Goal: Task Accomplishment & Management: Manage account settings

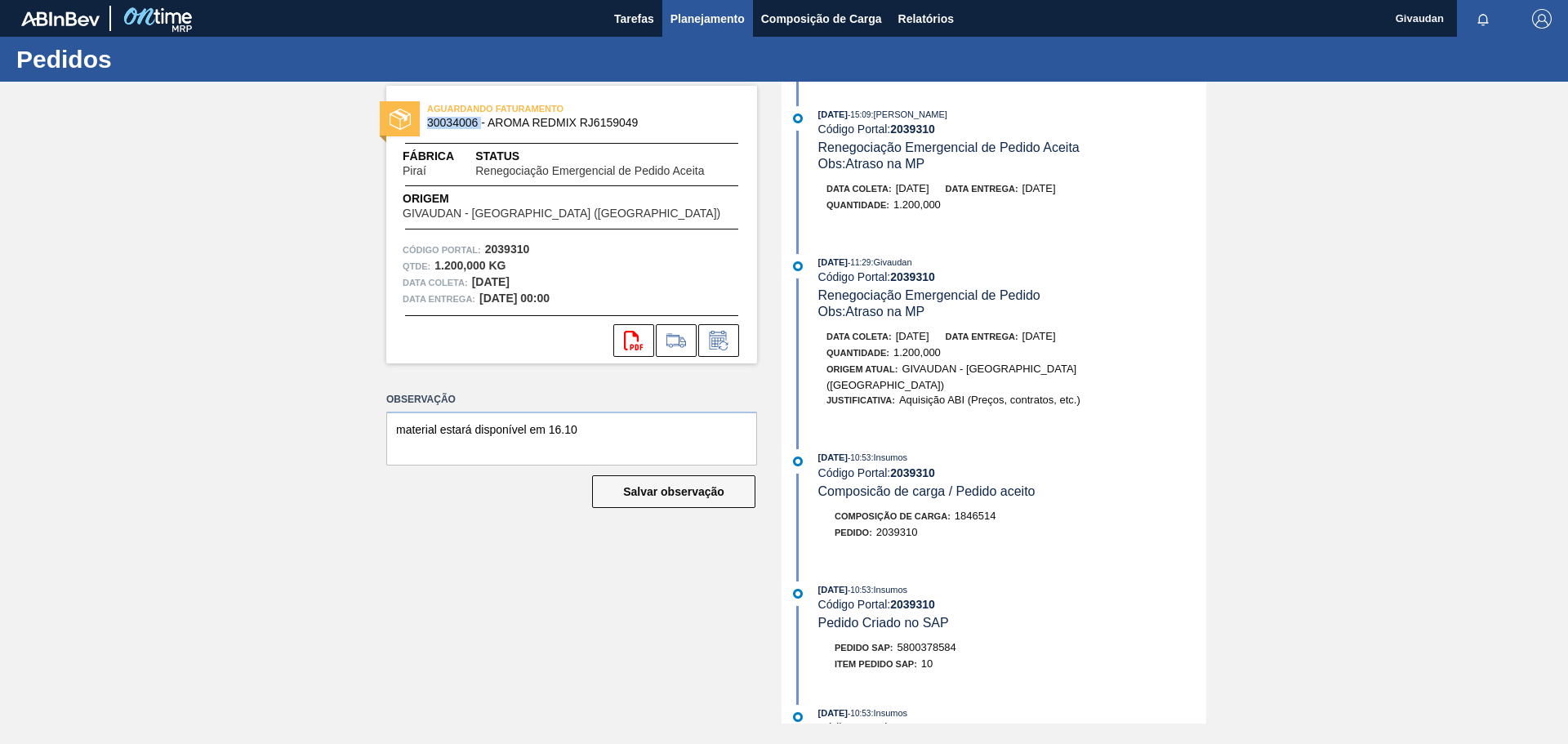
click at [698, 17] on span "Planejamento" at bounding box center [708, 18] width 74 height 19
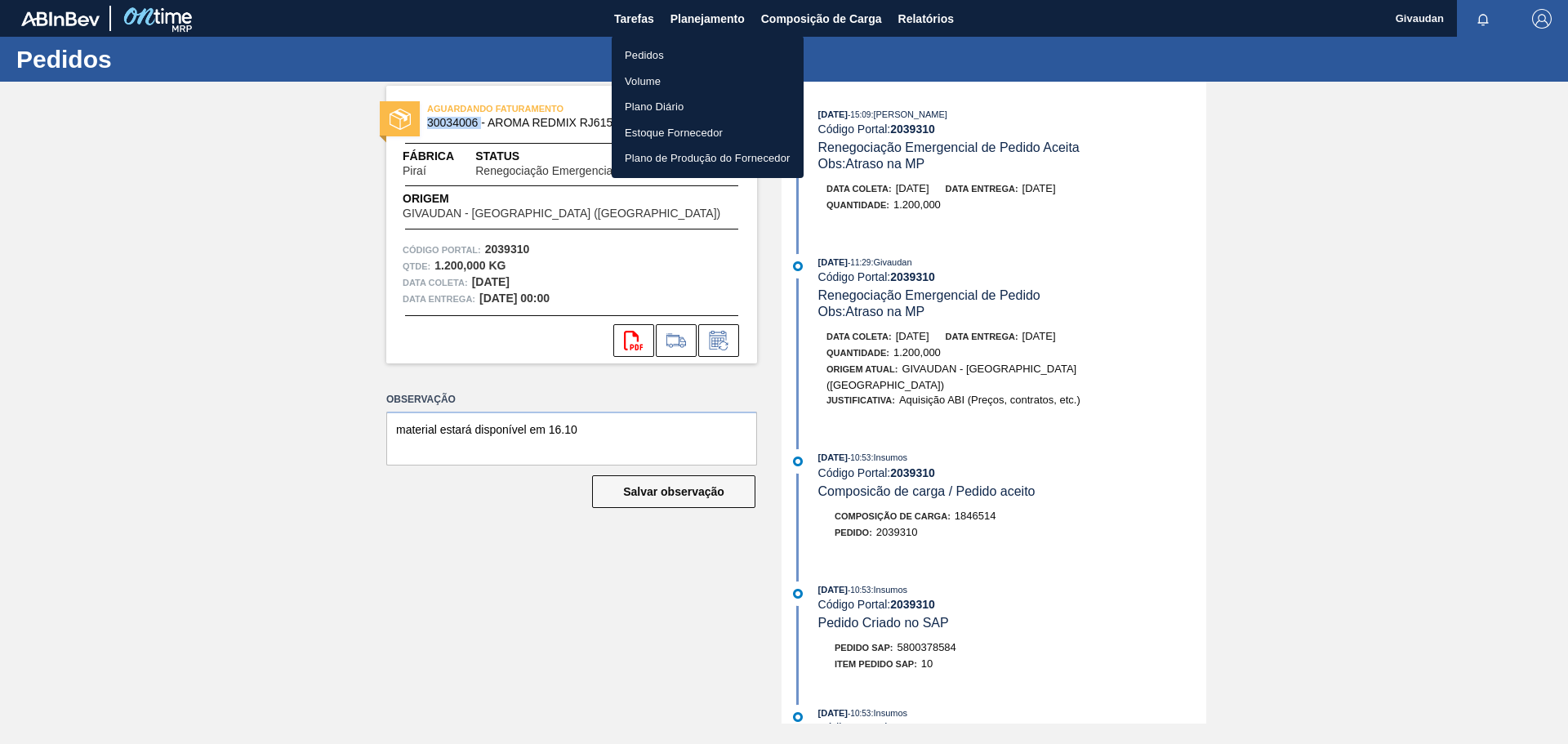
click at [647, 51] on li "Pedidos" at bounding box center [708, 55] width 192 height 26
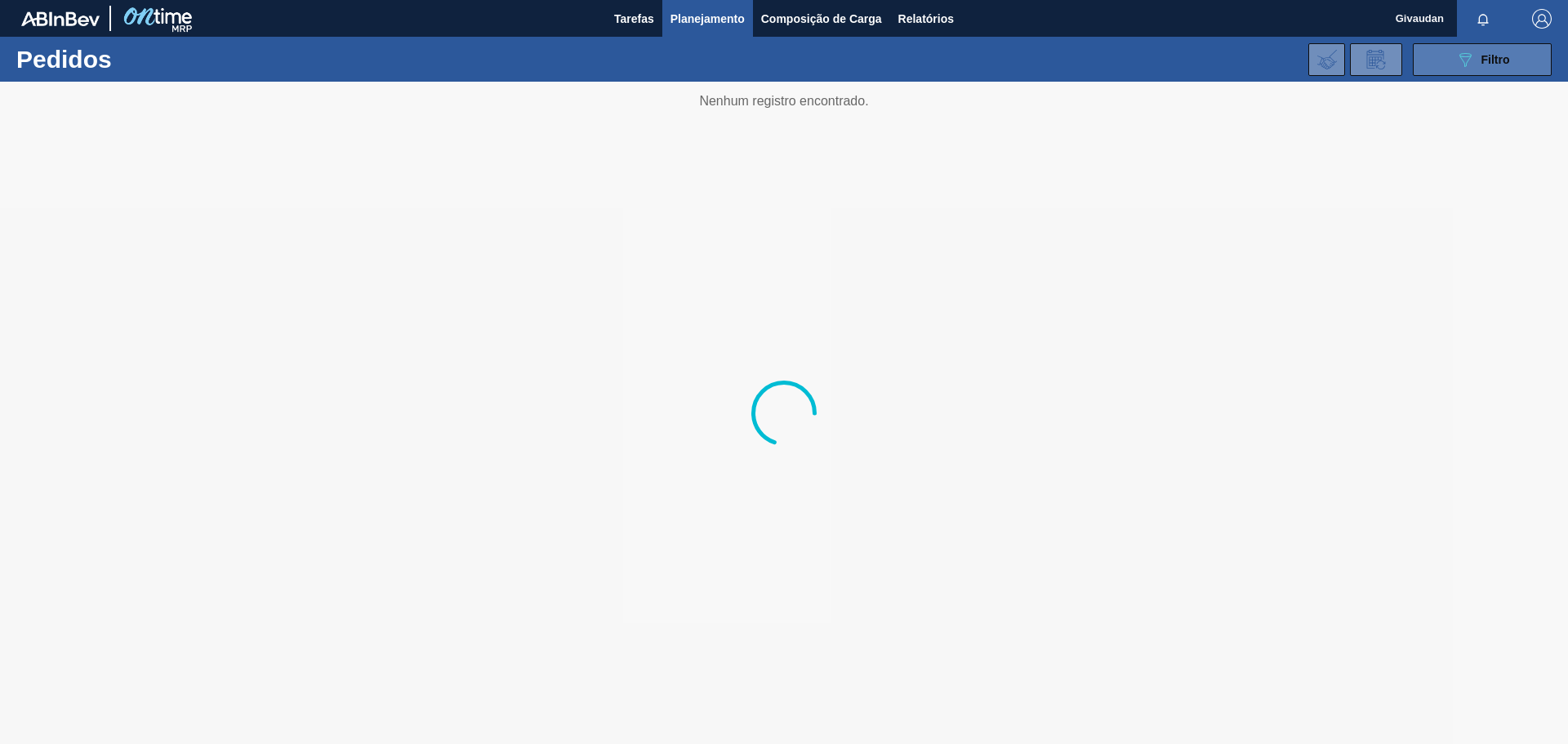
click at [1504, 51] on div "089F7B8B-B2A5-4AFE-B5C0-19BA573D28AC Filtro" at bounding box center [1483, 60] width 55 height 19
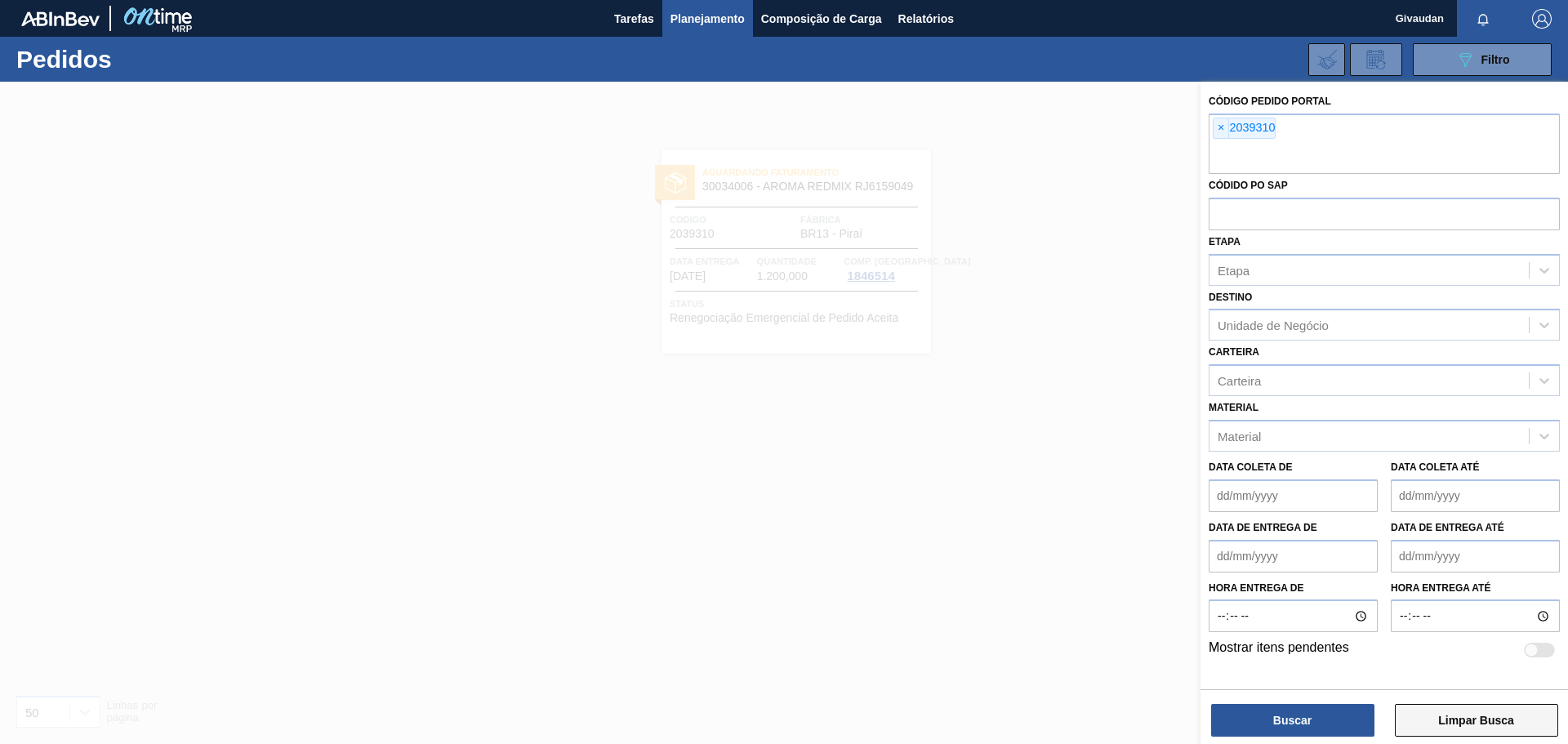
click at [1507, 704] on button "Limpar Busca" at bounding box center [1476, 720] width 164 height 33
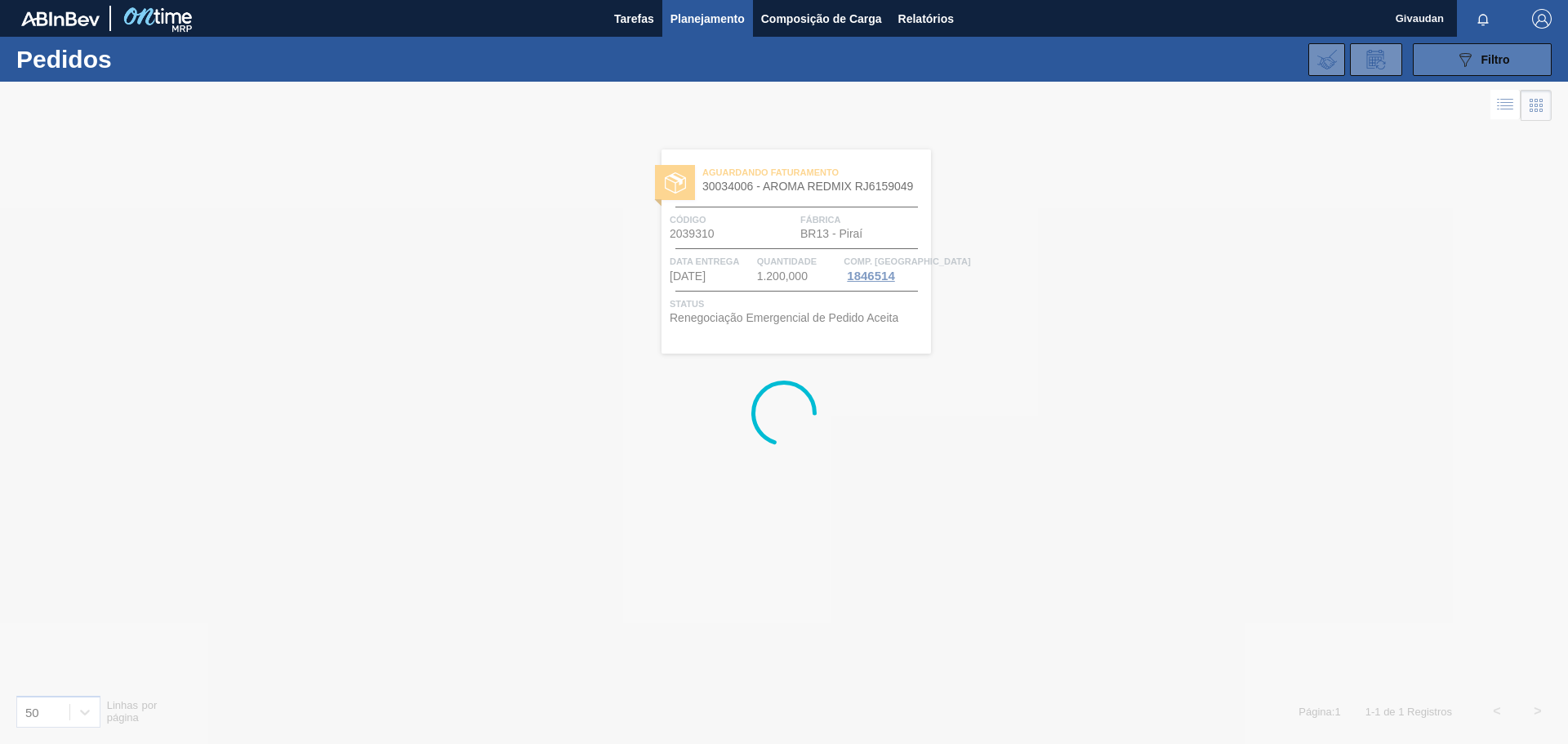
click at [1505, 45] on button "089F7B8B-B2A5-4AFE-B5C0-19BA573D28AC Filtro" at bounding box center [1483, 59] width 139 height 33
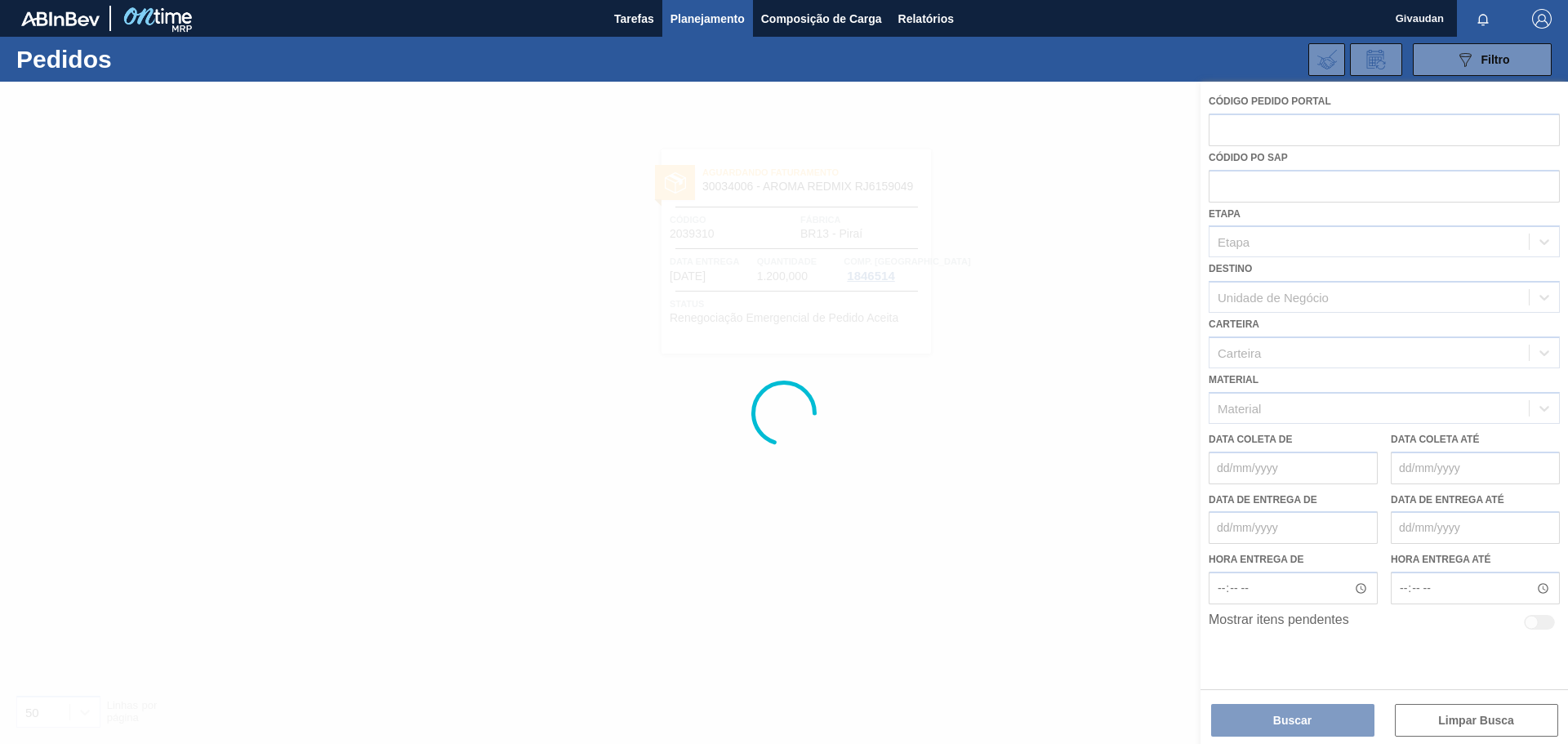
click at [1271, 129] on div at bounding box center [784, 413] width 1568 height 662
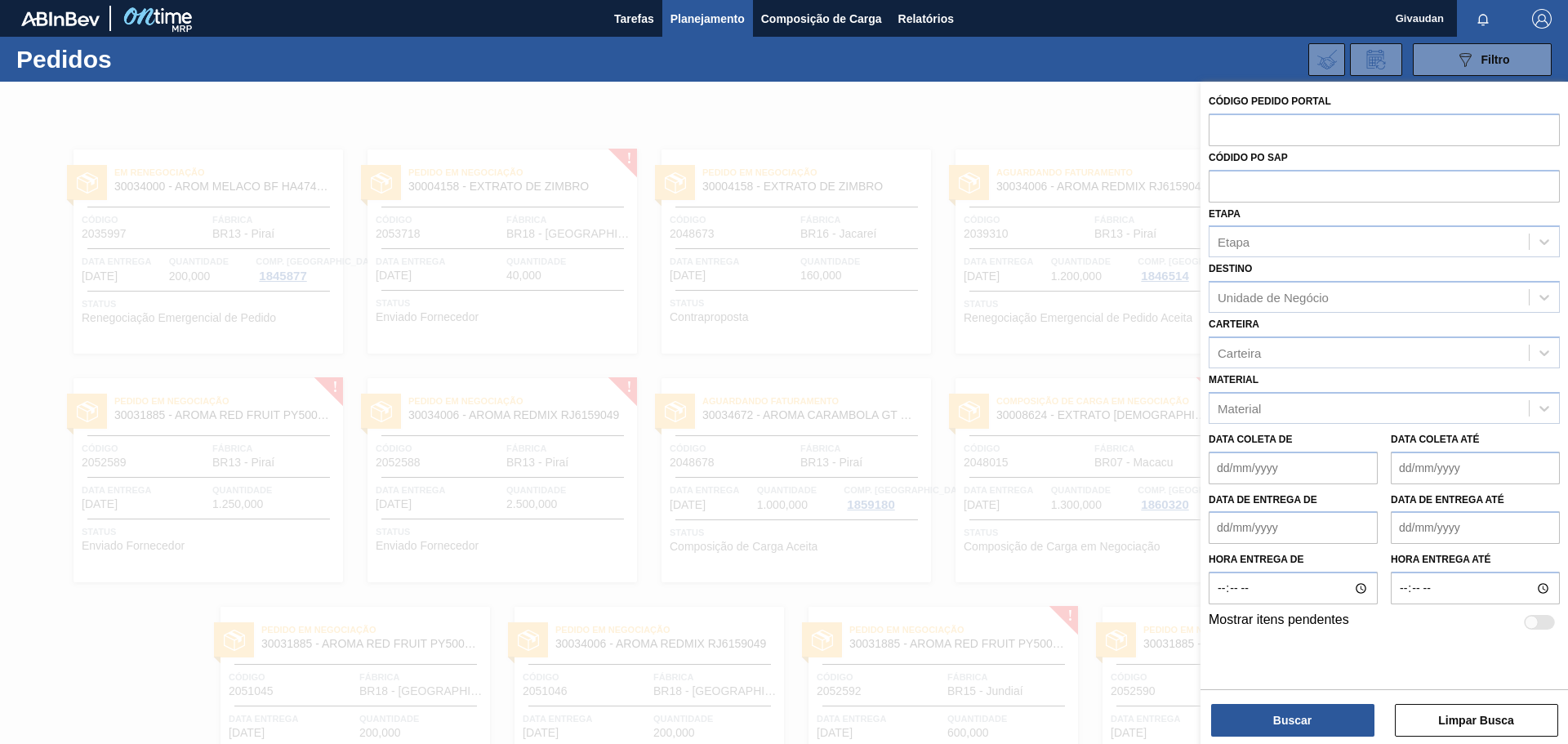
click at [1271, 129] on input "text" at bounding box center [1384, 129] width 351 height 31
paste input "2048015"
type input "2048015"
click at [1280, 726] on button "Buscar" at bounding box center [1293, 720] width 164 height 33
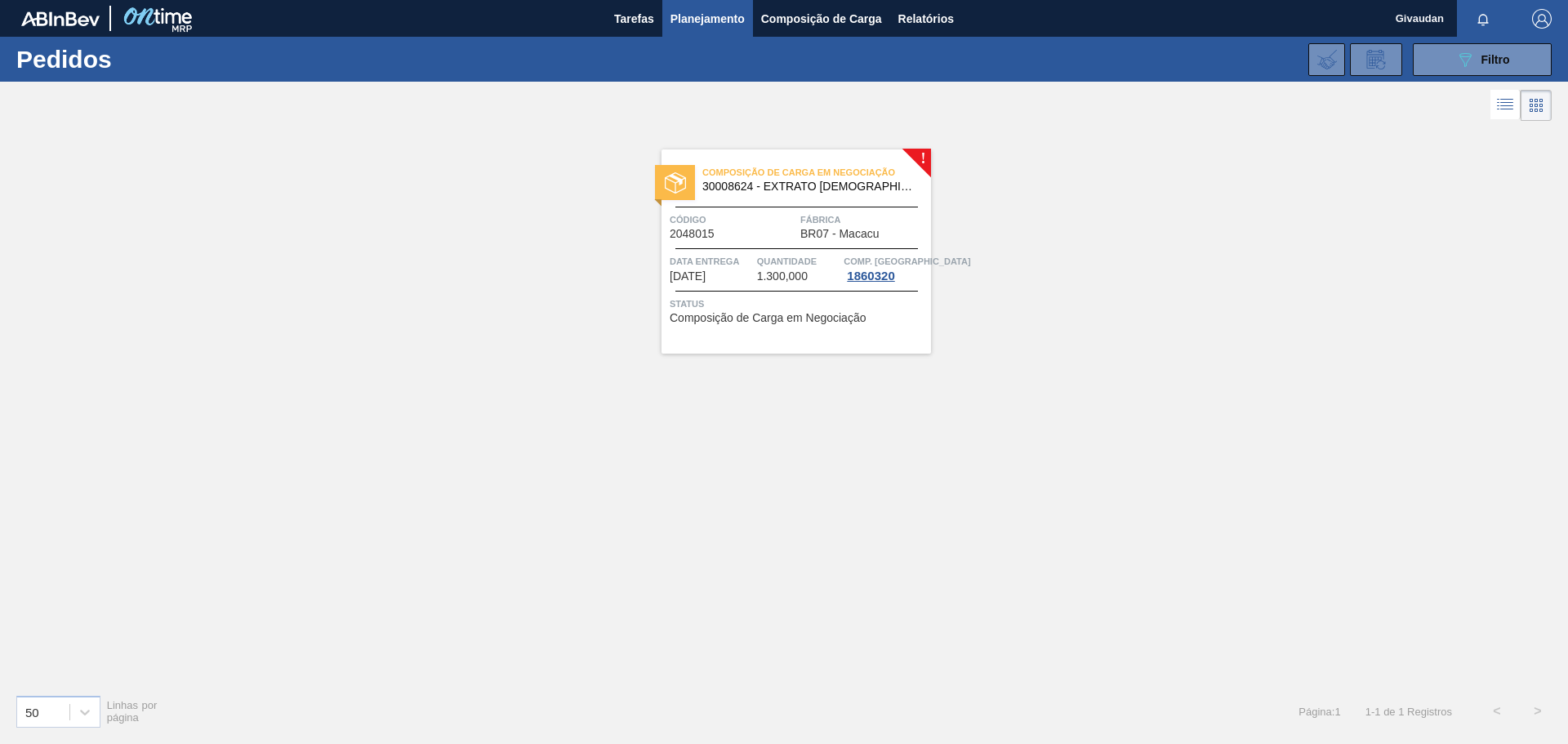
click at [871, 218] on span "Fábrica" at bounding box center [864, 219] width 127 height 17
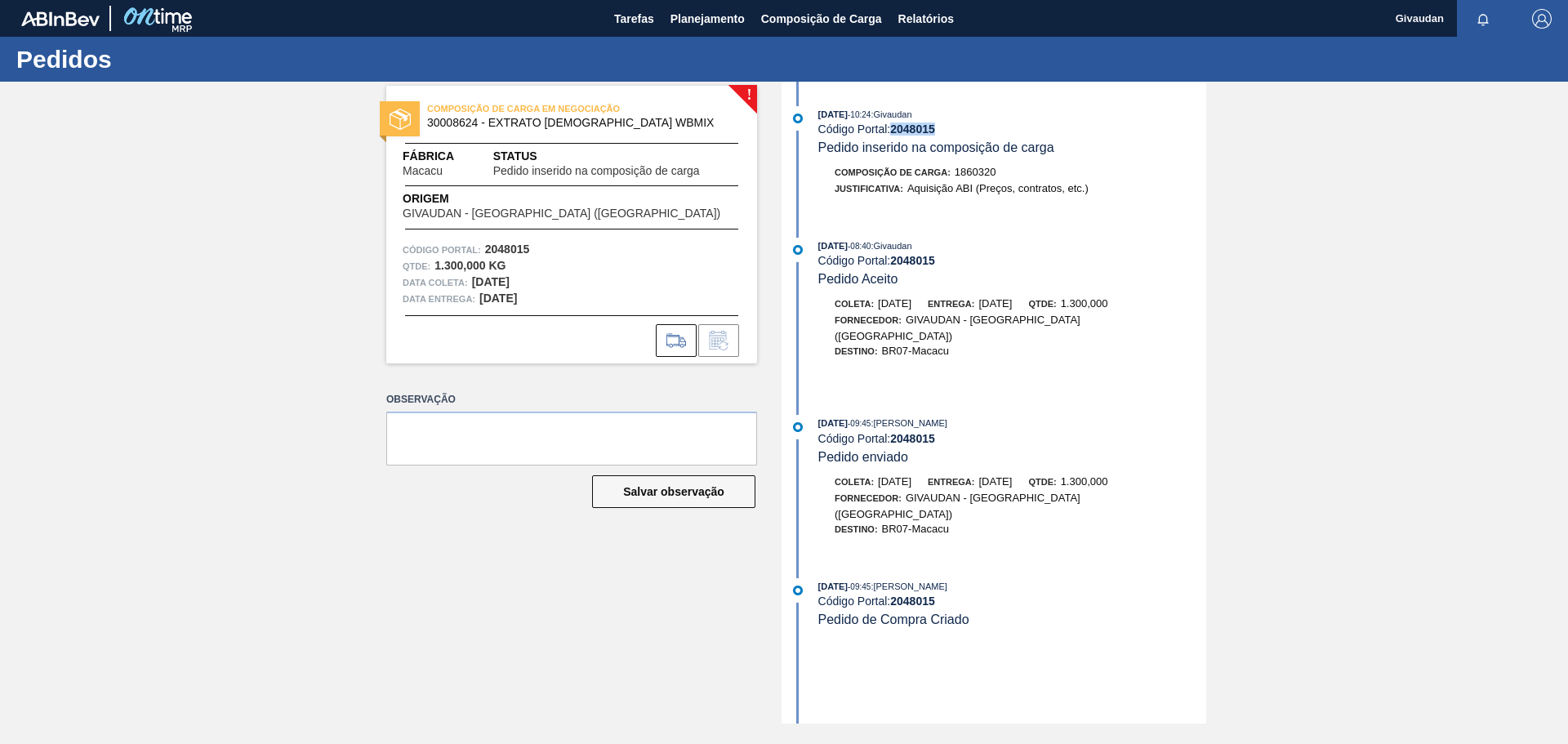
drag, startPoint x: 942, startPoint y: 128, endPoint x: 894, endPoint y: 127, distance: 48.0
click at [894, 127] on div "Código Portal: 2048015" at bounding box center [1012, 129] width 388 height 13
copy strong "2048015"
click at [515, 437] on textarea at bounding box center [571, 438] width 371 height 54
type textarea "Material disponível para coleta"
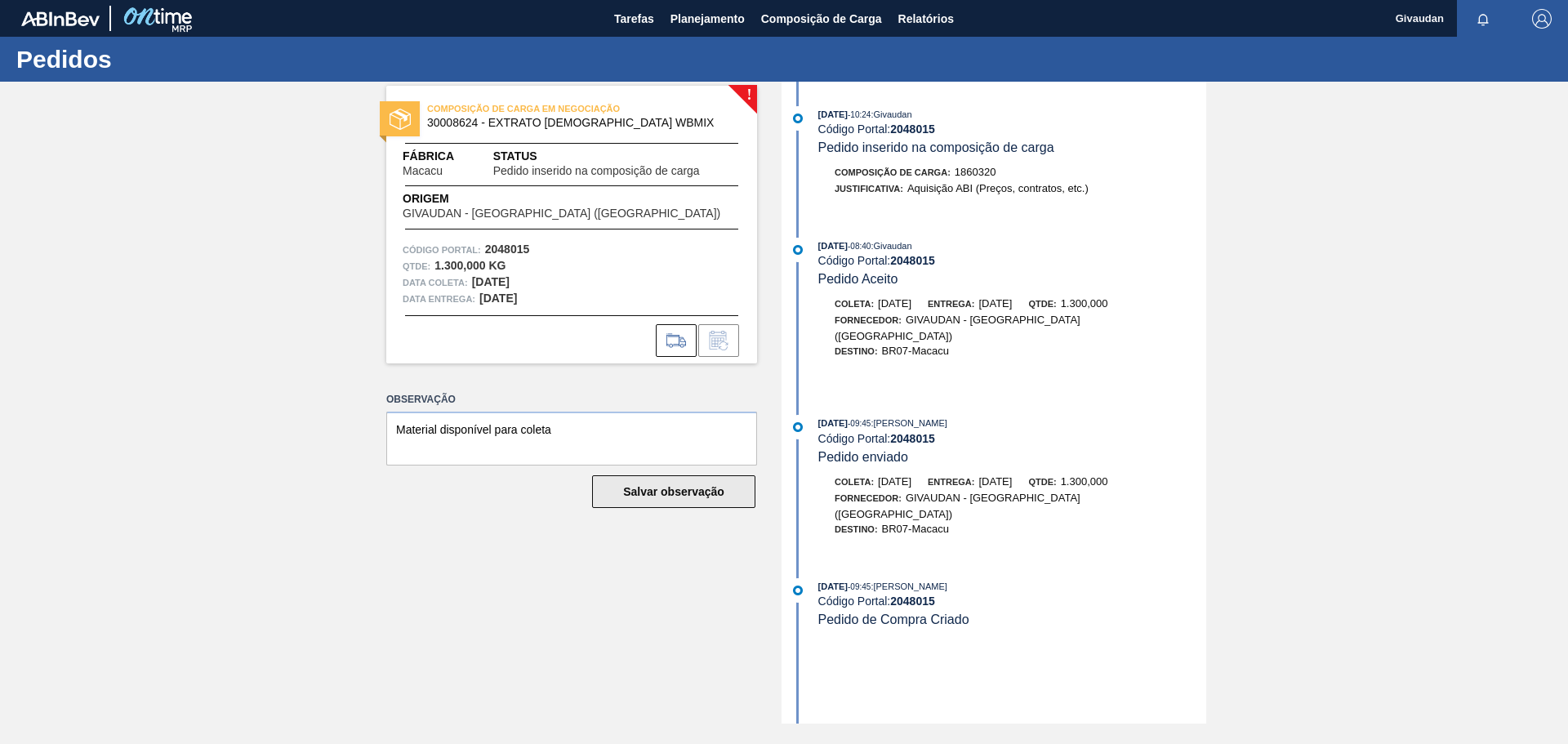
click at [674, 492] on button "Salvar observação" at bounding box center [674, 491] width 164 height 33
click at [672, 329] on button at bounding box center [676, 340] width 40 height 33
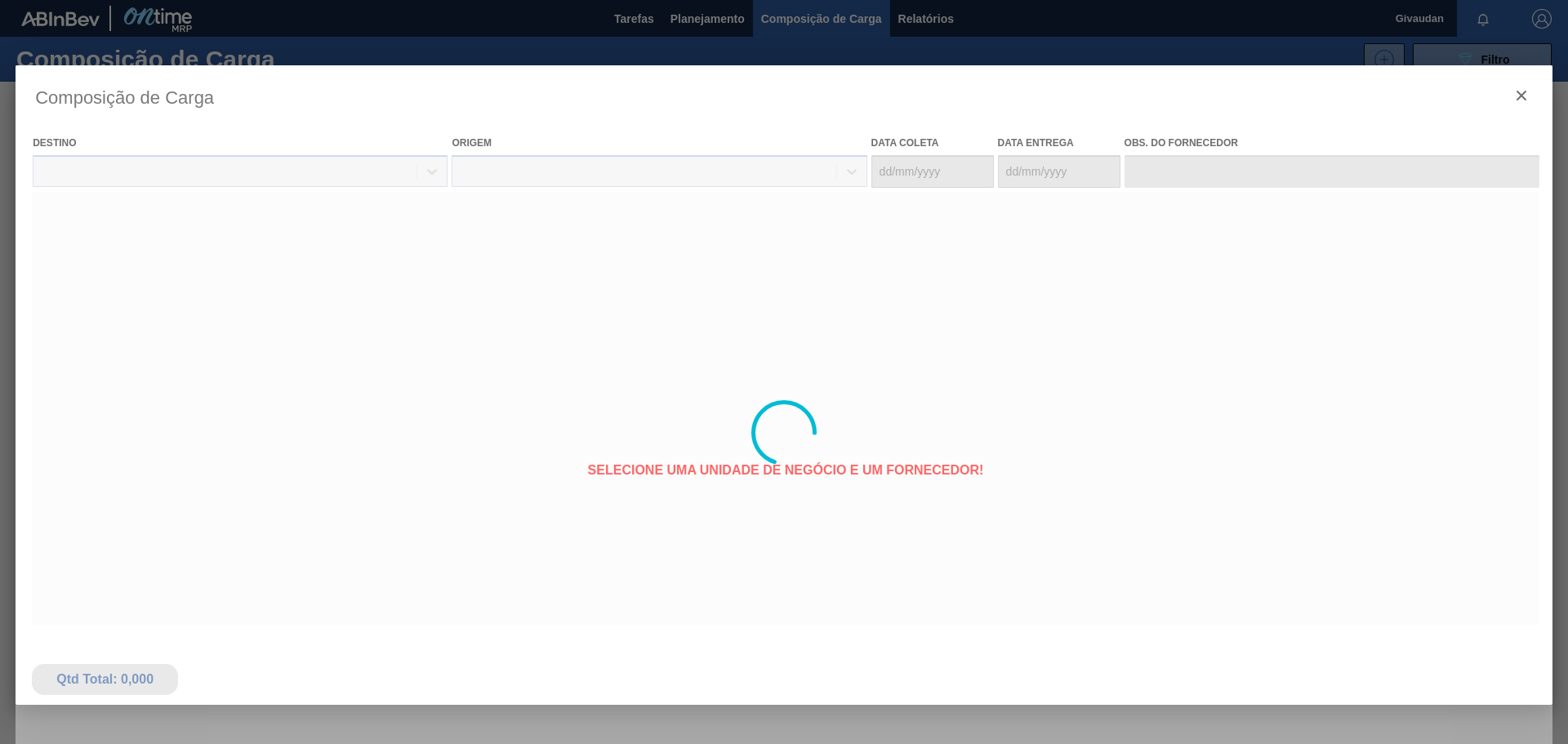
type coleta "[DATE]"
type Entrega "[DATE]"
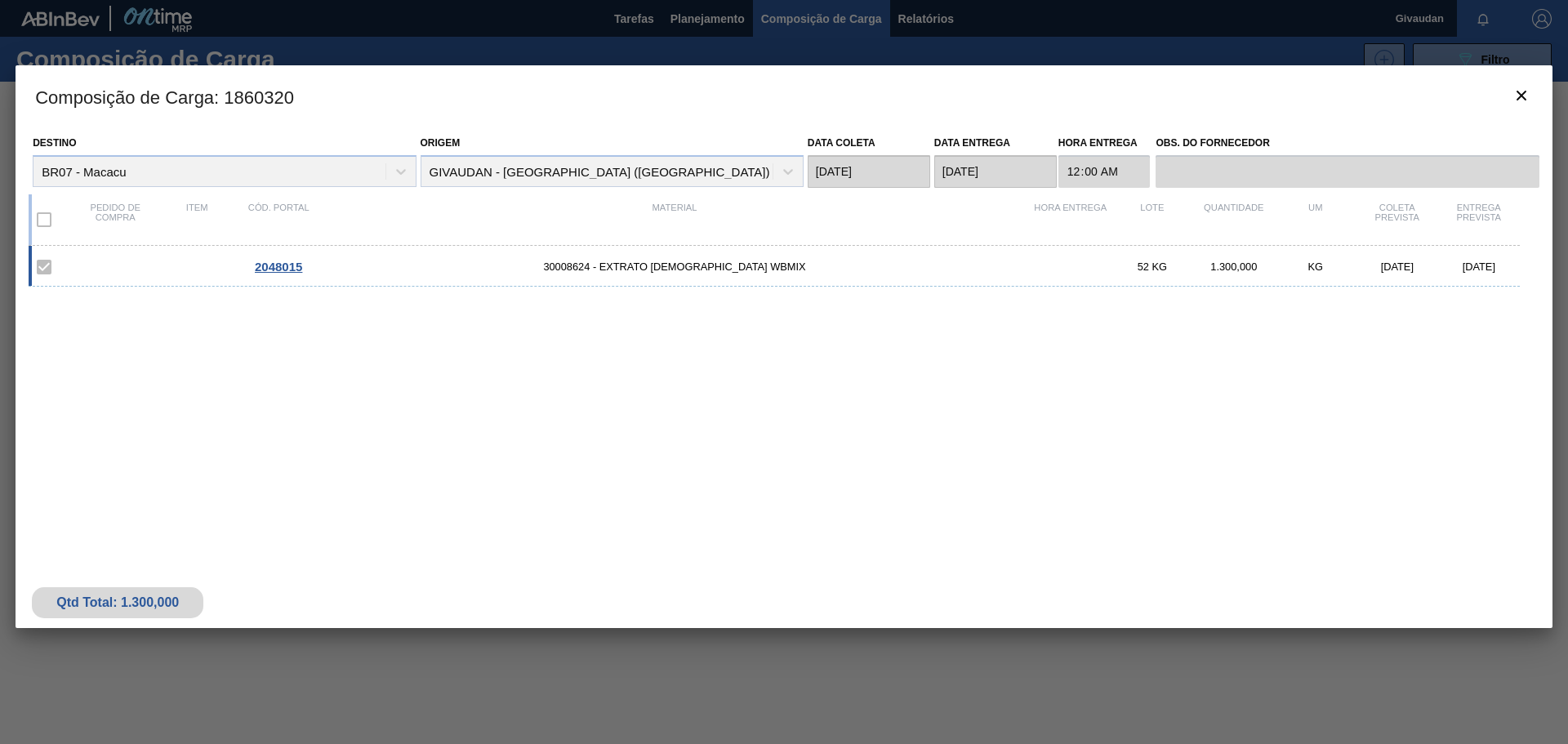
click at [282, 267] on span "2048015" at bounding box center [278, 267] width 48 height 14
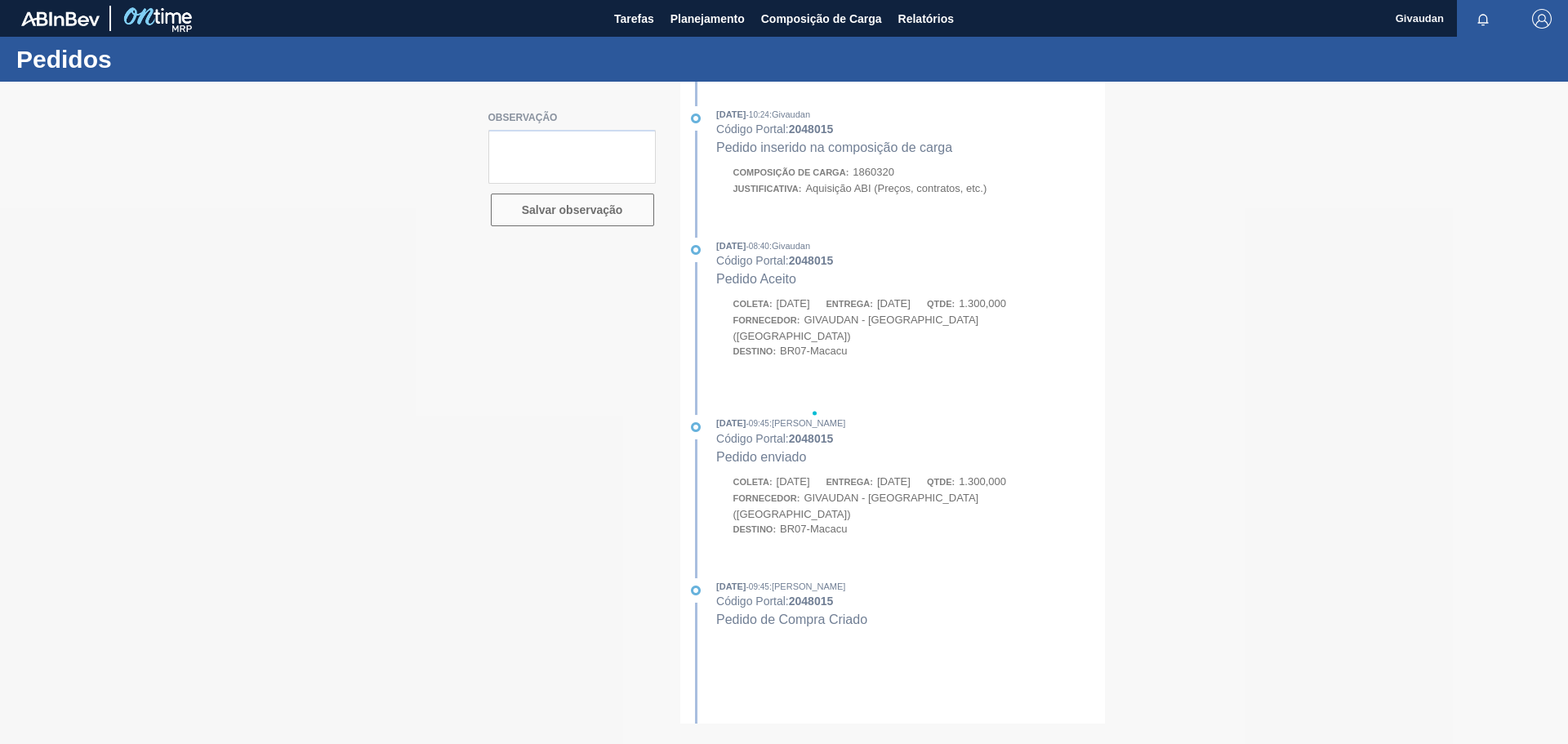
type textarea "Material disponível para coleta"
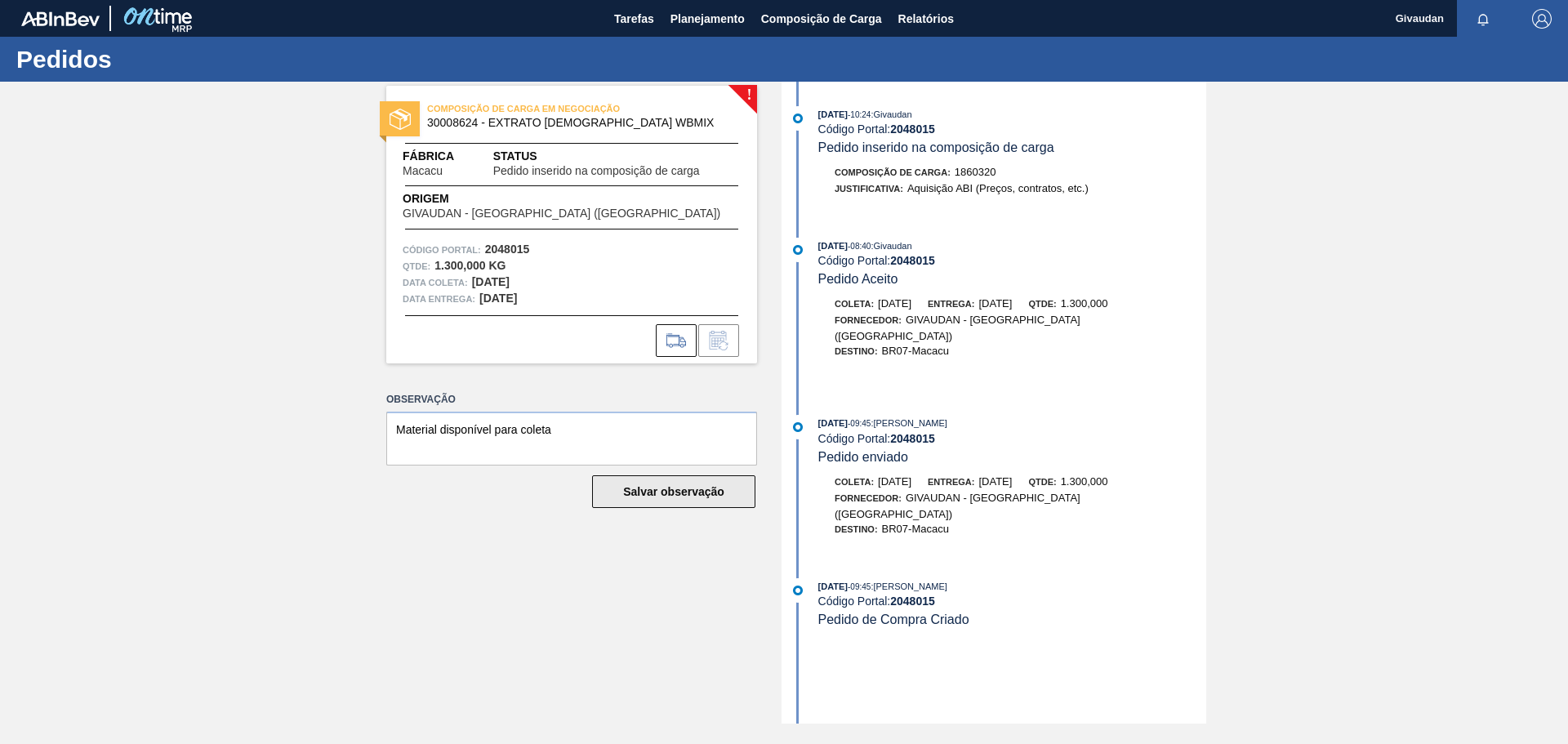
click at [682, 500] on button "Salvar observação" at bounding box center [674, 491] width 164 height 33
click at [715, 28] on span "Planejamento" at bounding box center [708, 18] width 74 height 19
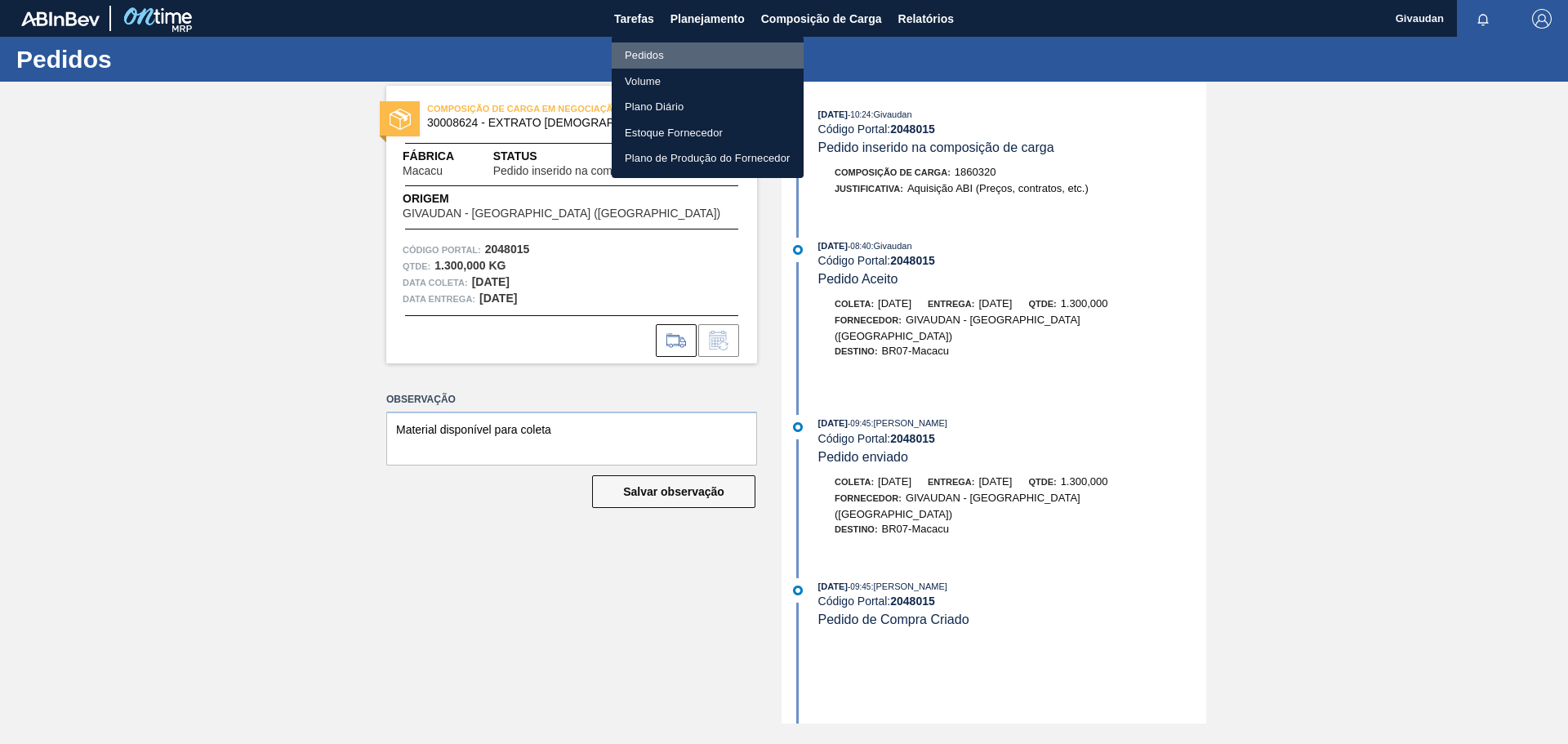
click at [674, 49] on li "Pedidos" at bounding box center [708, 55] width 192 height 26
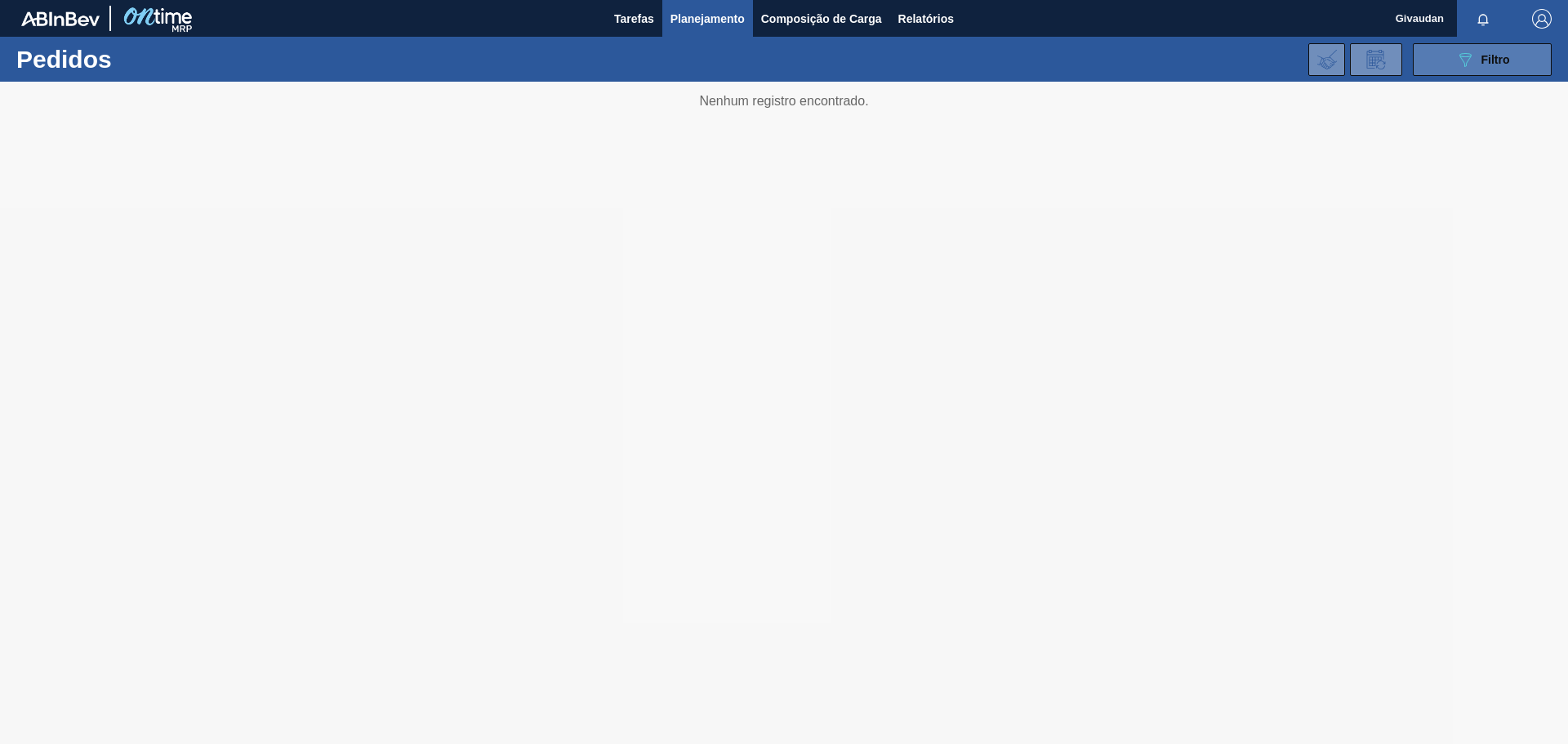
click at [1438, 61] on button "089F7B8B-B2A5-4AFE-B5C0-19BA573D28AC Filtro" at bounding box center [1483, 59] width 139 height 33
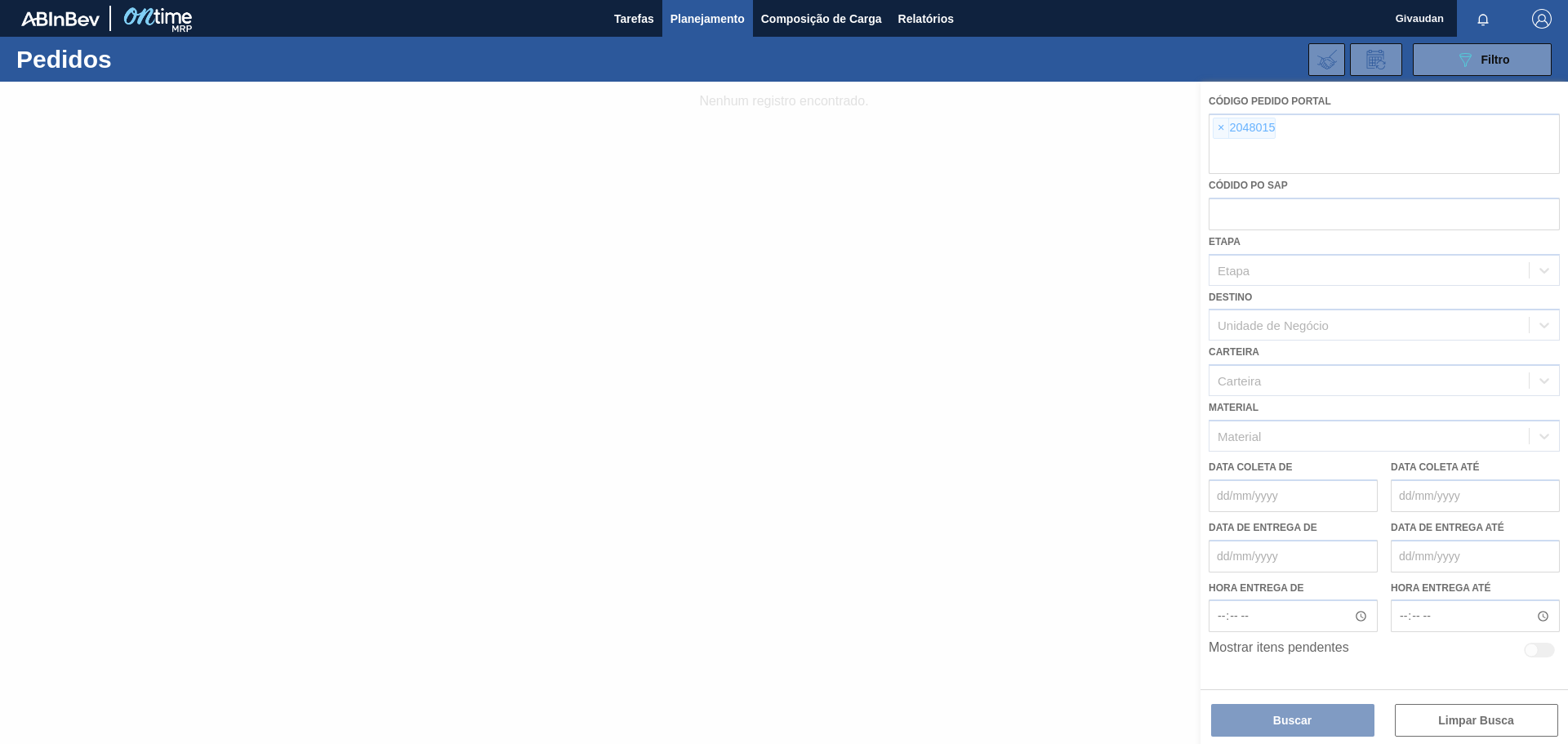
click at [1512, 724] on div at bounding box center [784, 413] width 1568 height 662
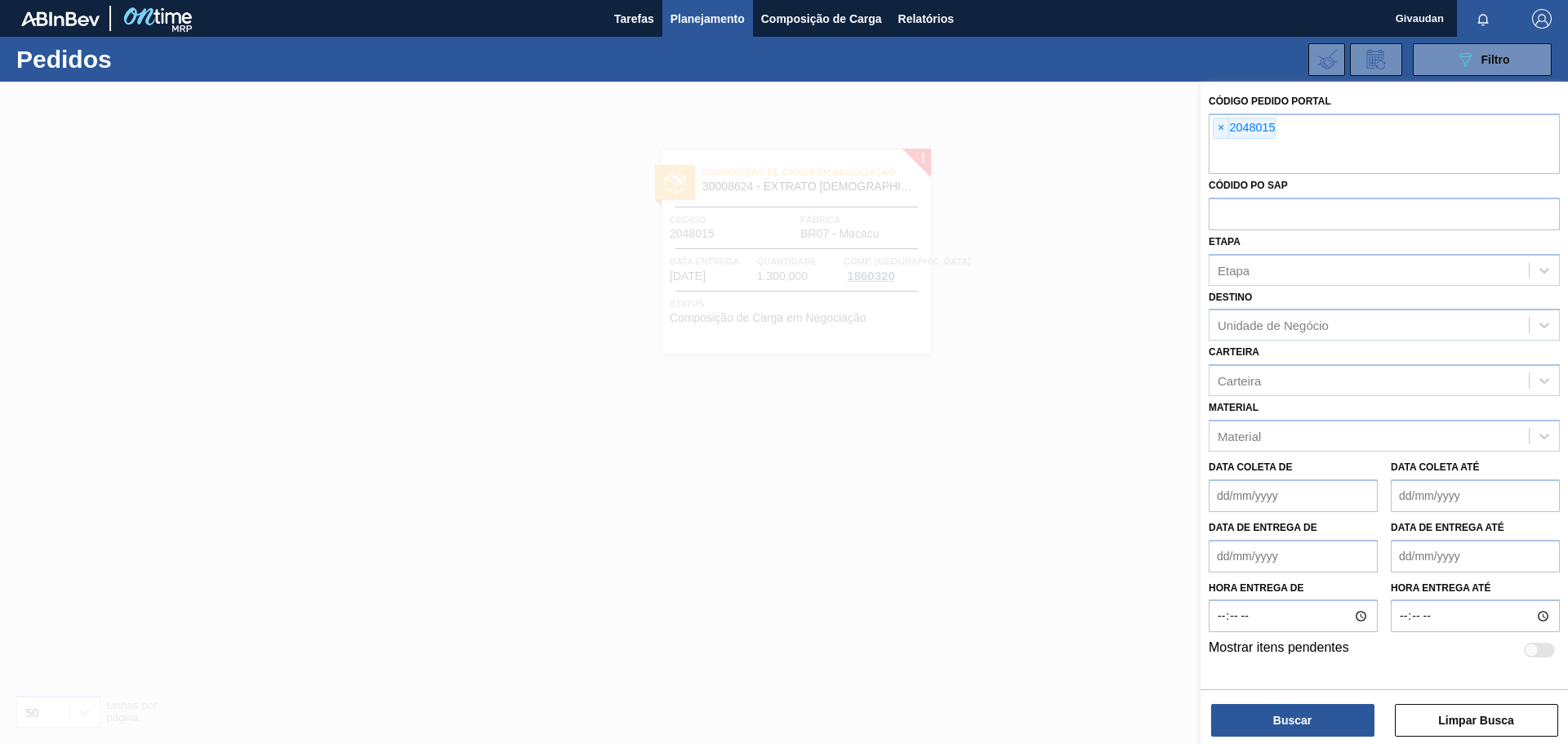
click at [1473, 722] on button "Limpar Busca" at bounding box center [1476, 720] width 164 height 33
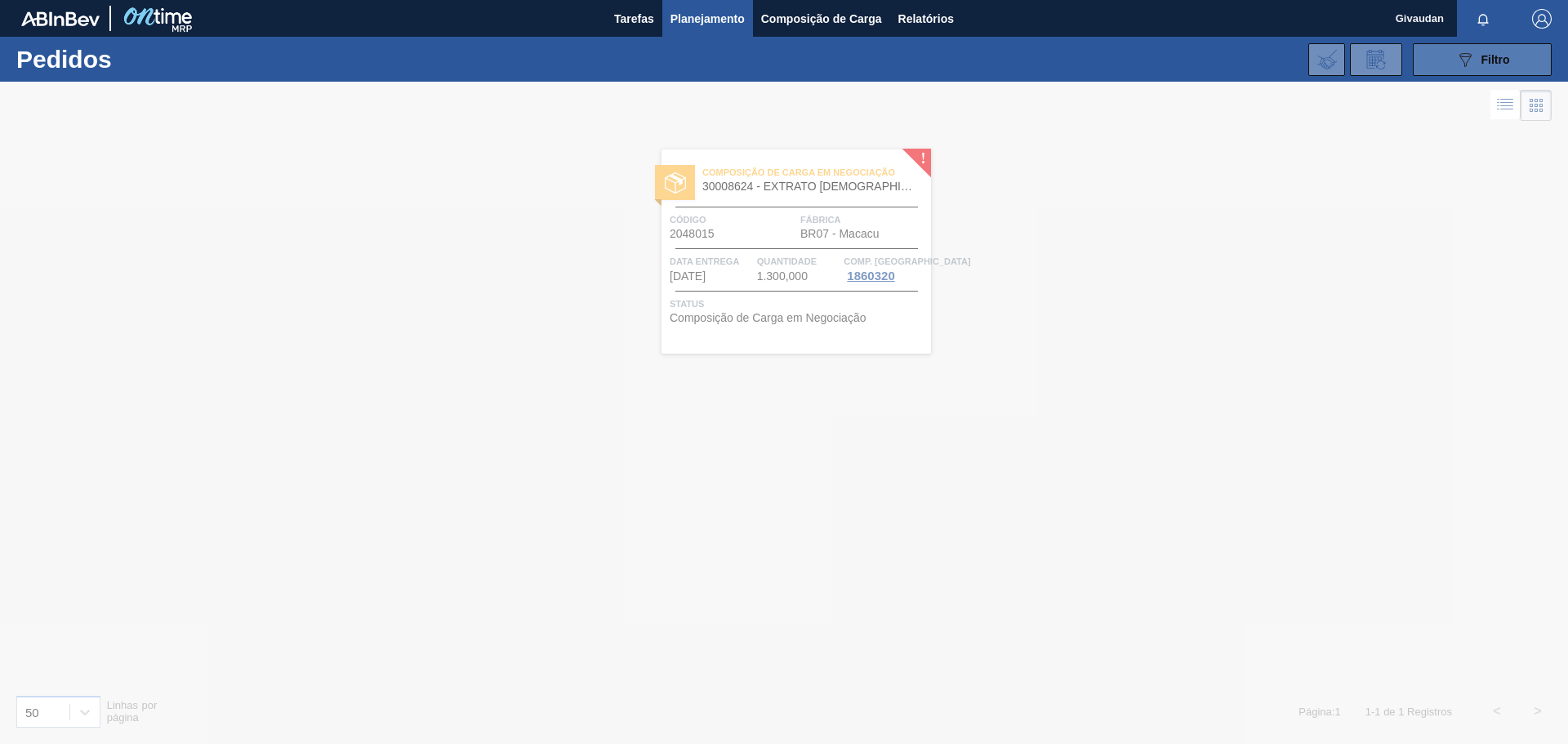
click at [1483, 56] on span "Filtro" at bounding box center [1496, 59] width 28 height 13
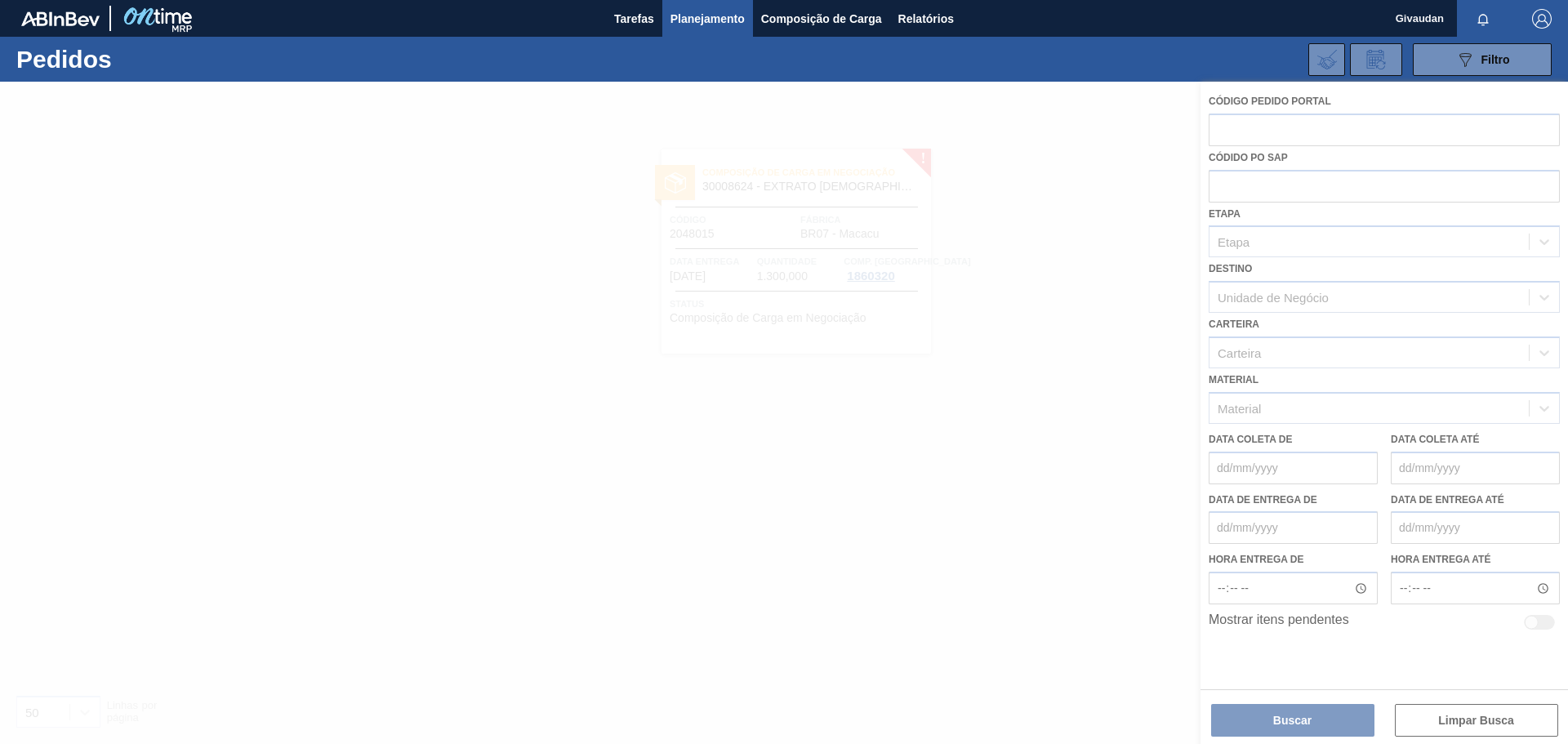
click at [1307, 133] on div at bounding box center [784, 413] width 1568 height 662
click at [1307, 136] on div at bounding box center [784, 413] width 1568 height 662
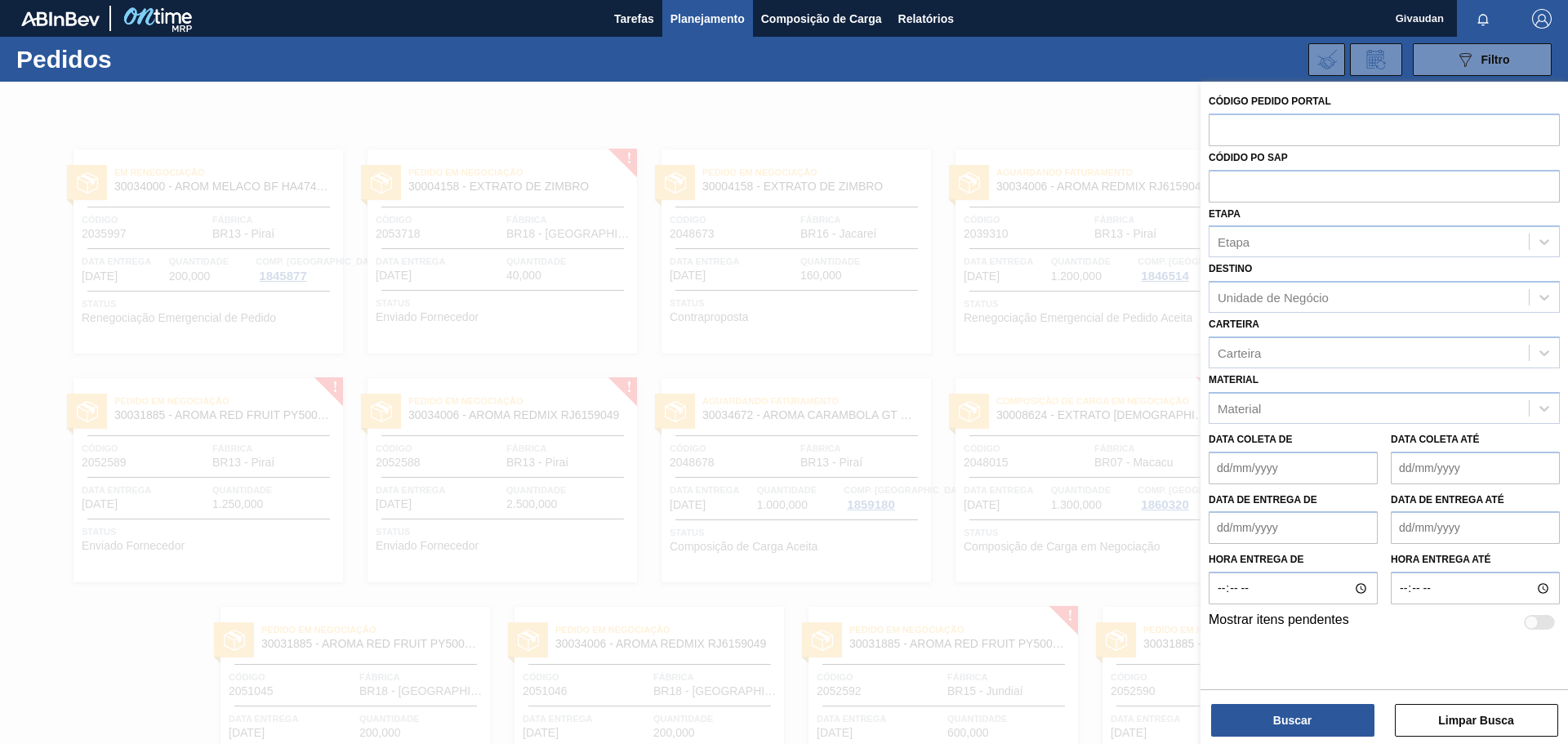
click at [1307, 136] on input "text" at bounding box center [1384, 129] width 351 height 31
paste input "2051043"
type input "2051043"
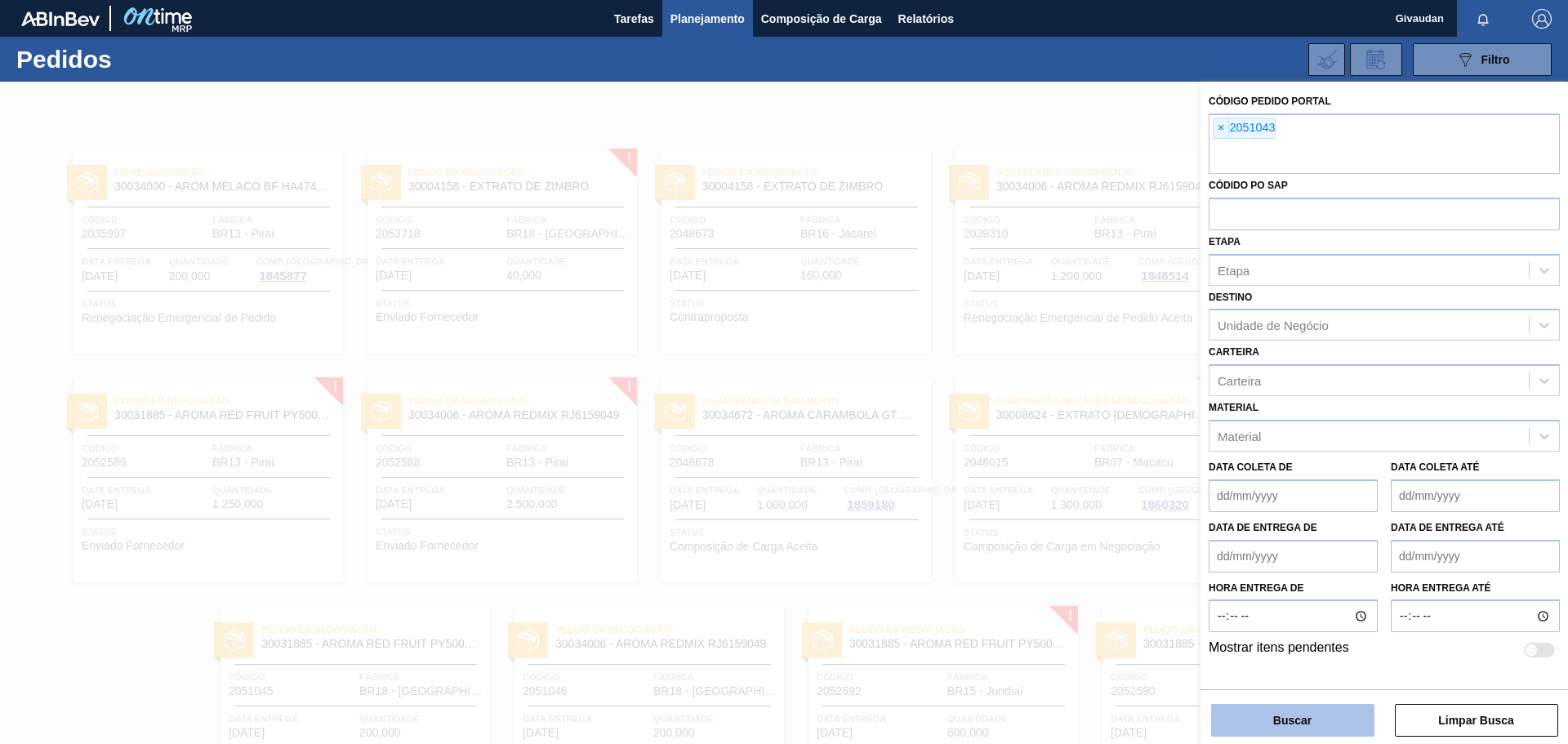
click at [1269, 718] on button "Buscar" at bounding box center [1293, 720] width 164 height 33
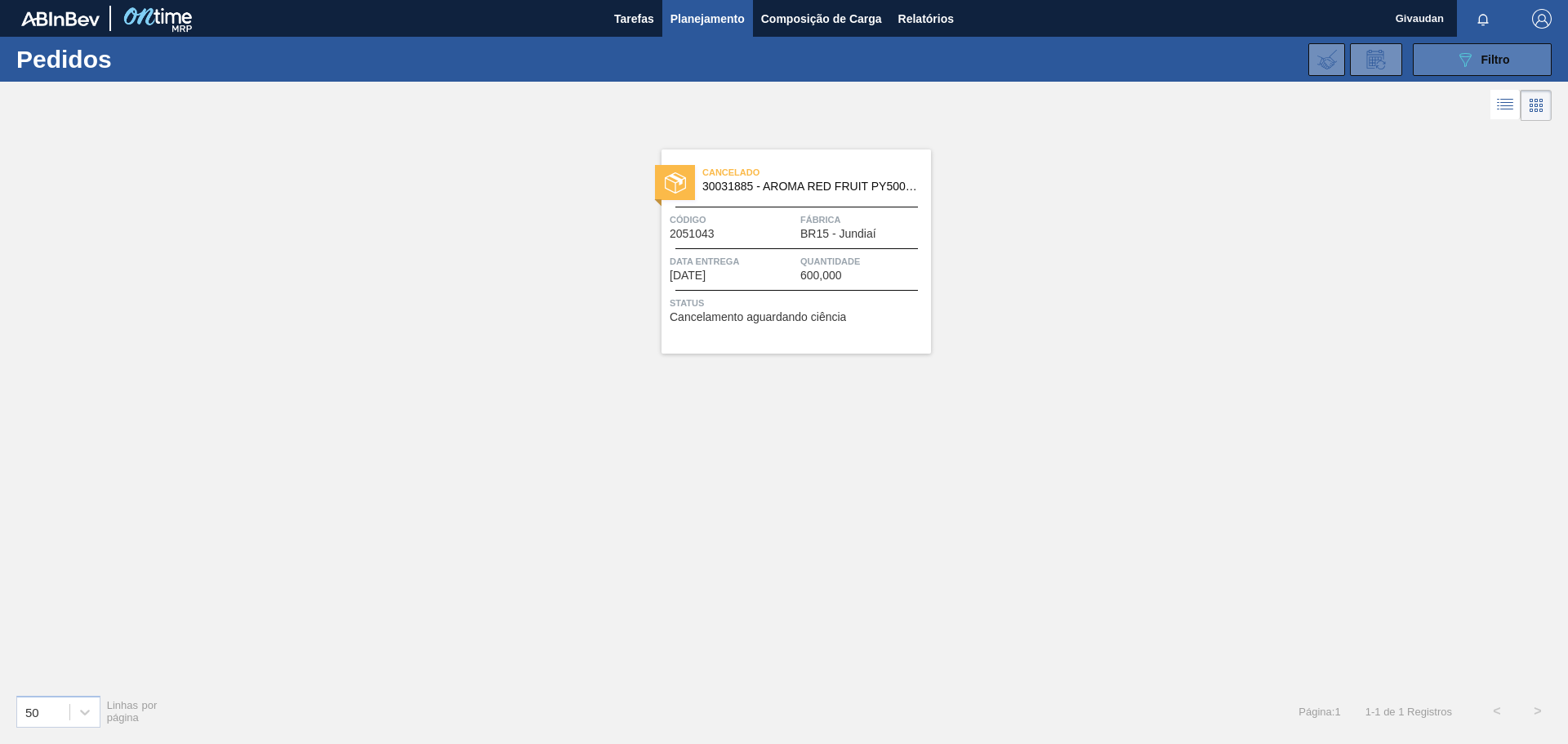
click at [1513, 51] on button "089F7B8B-B2A5-4AFE-B5C0-19BA573D28AC Filtro" at bounding box center [1483, 59] width 139 height 33
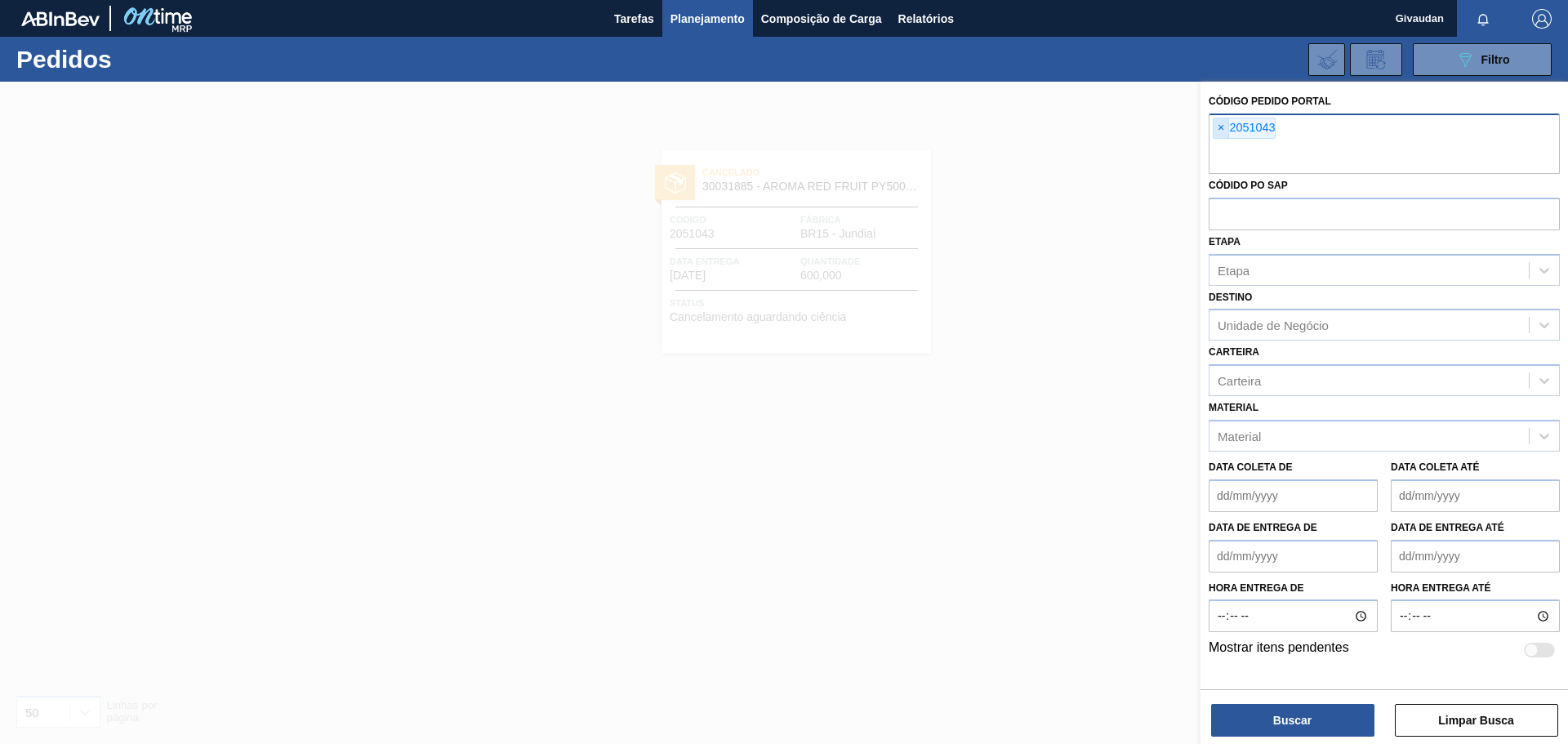
click at [1225, 128] on span "×" at bounding box center [1221, 129] width 16 height 19
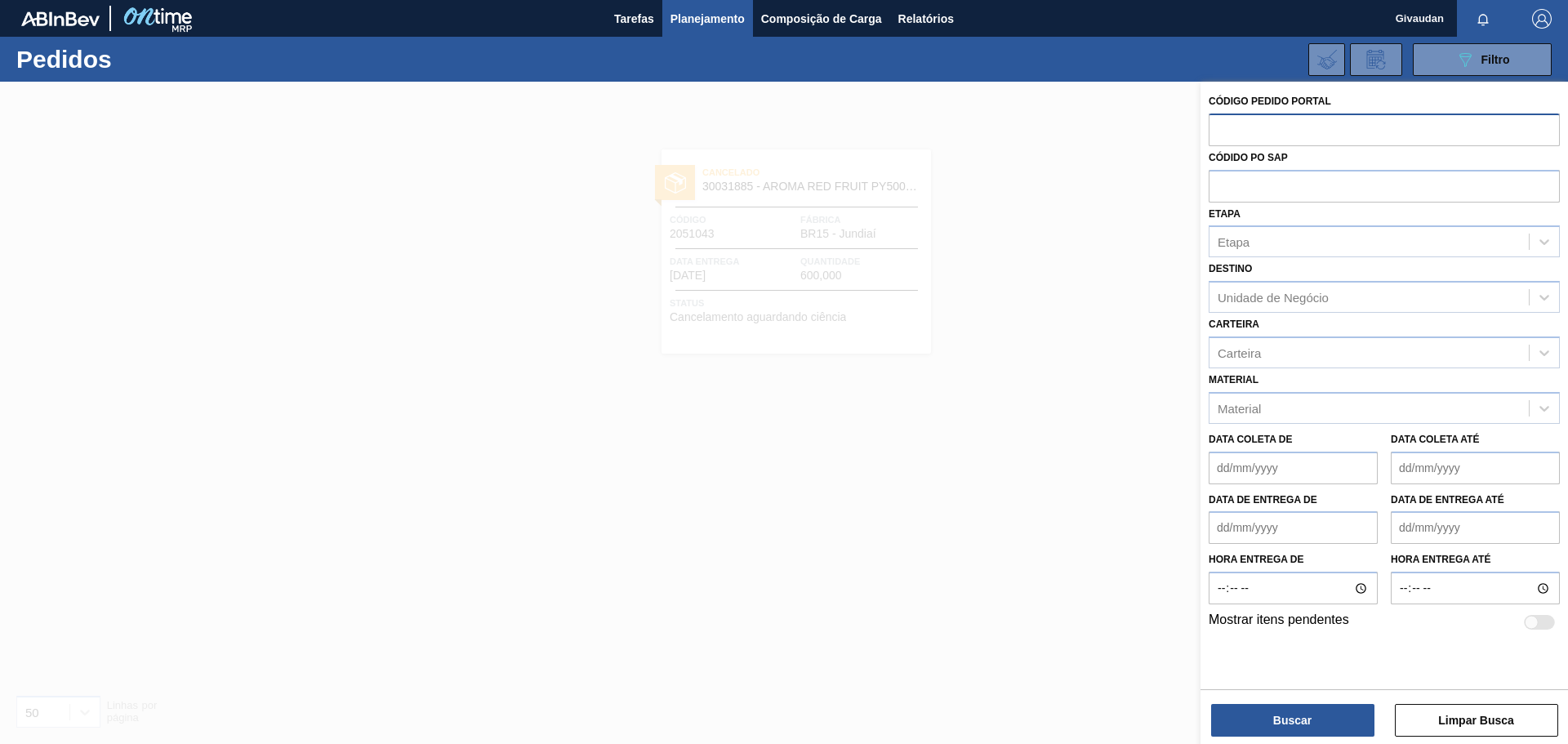
paste input "2048673"
type input "2048673"
click at [1297, 719] on button "Buscar" at bounding box center [1293, 720] width 164 height 33
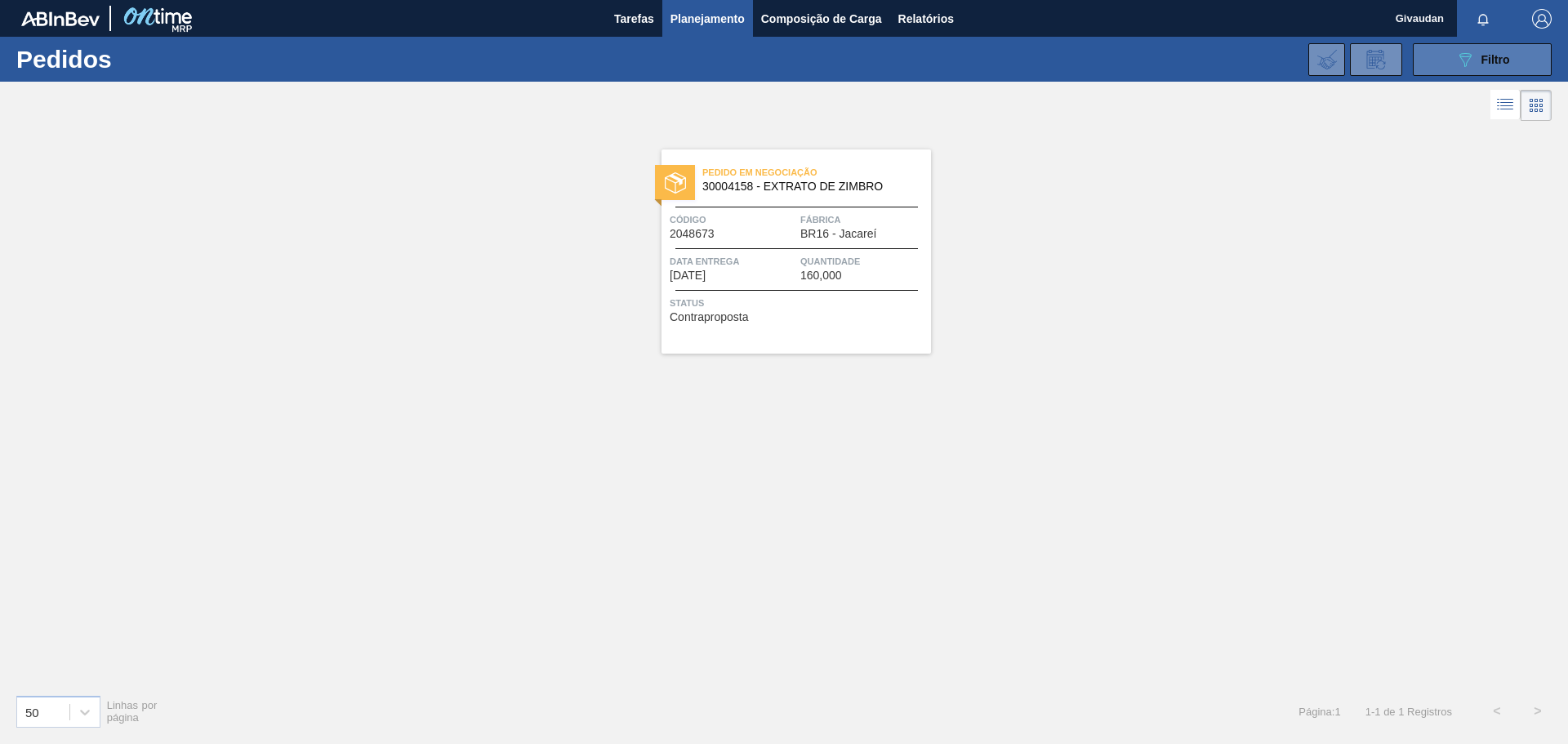
click at [1458, 60] on icon "089F7B8B-B2A5-4AFE-B5C0-19BA573D28AC" at bounding box center [1465, 60] width 19 height 19
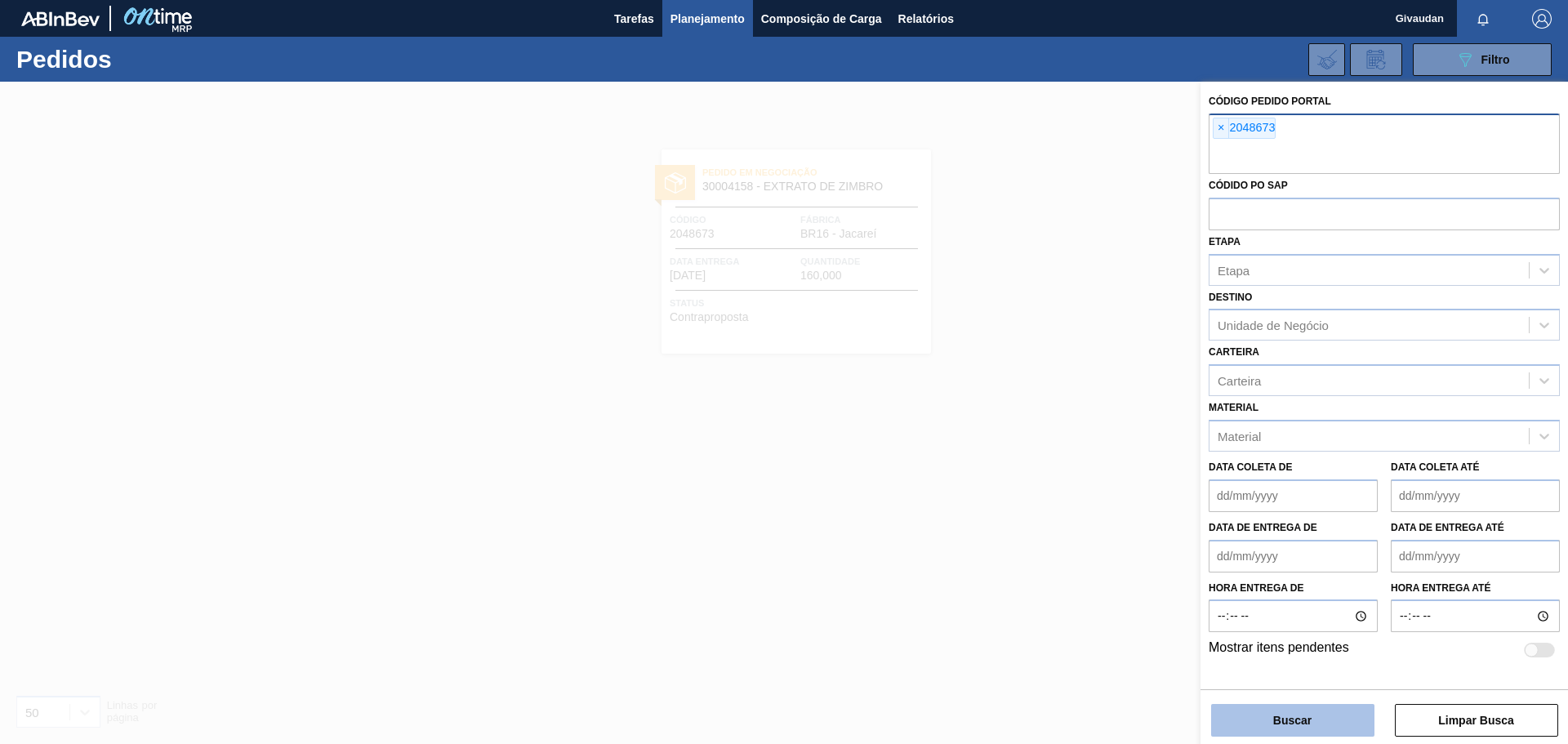
click at [1294, 720] on button "Buscar" at bounding box center [1293, 720] width 164 height 33
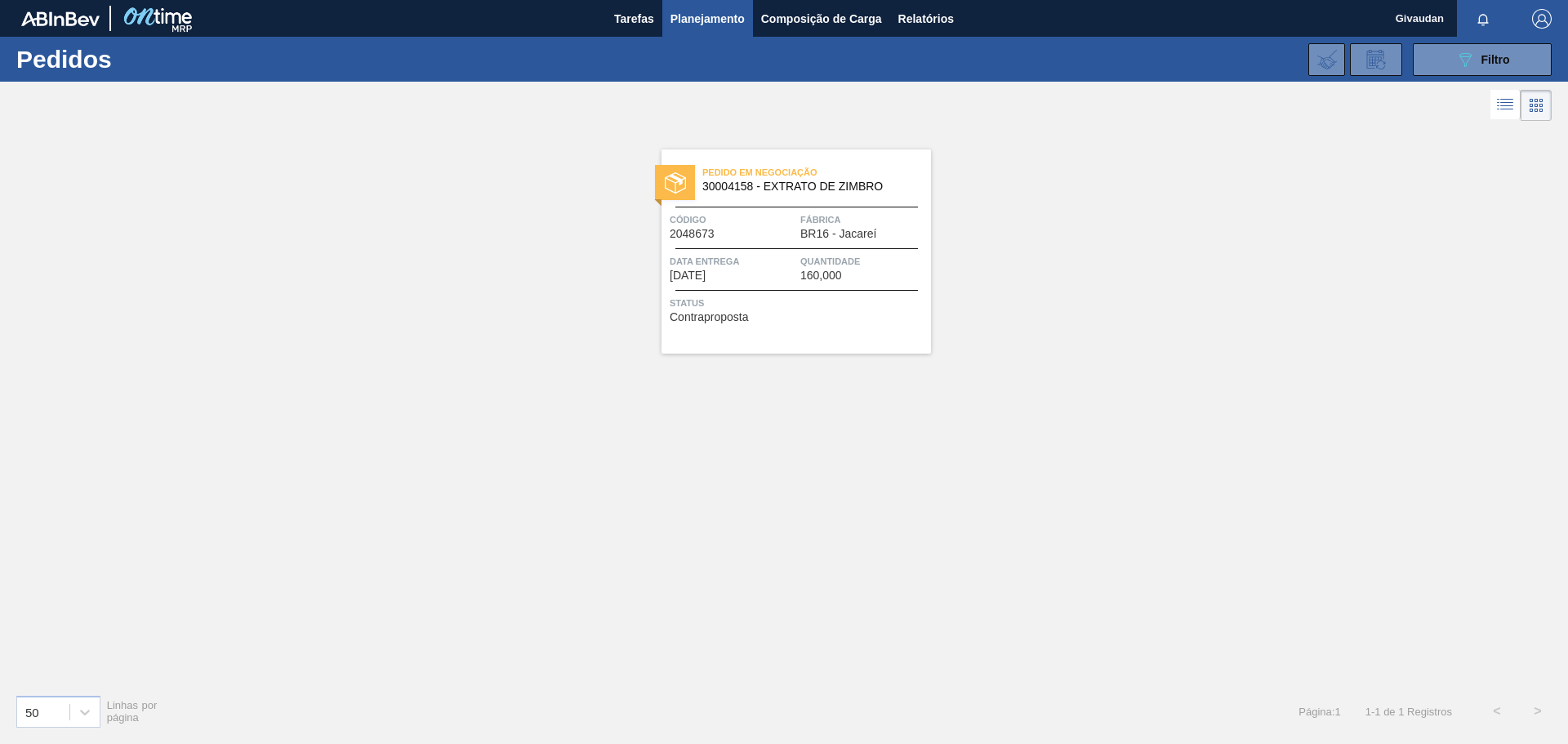
click at [735, 229] on div "Código 2048673" at bounding box center [733, 225] width 127 height 28
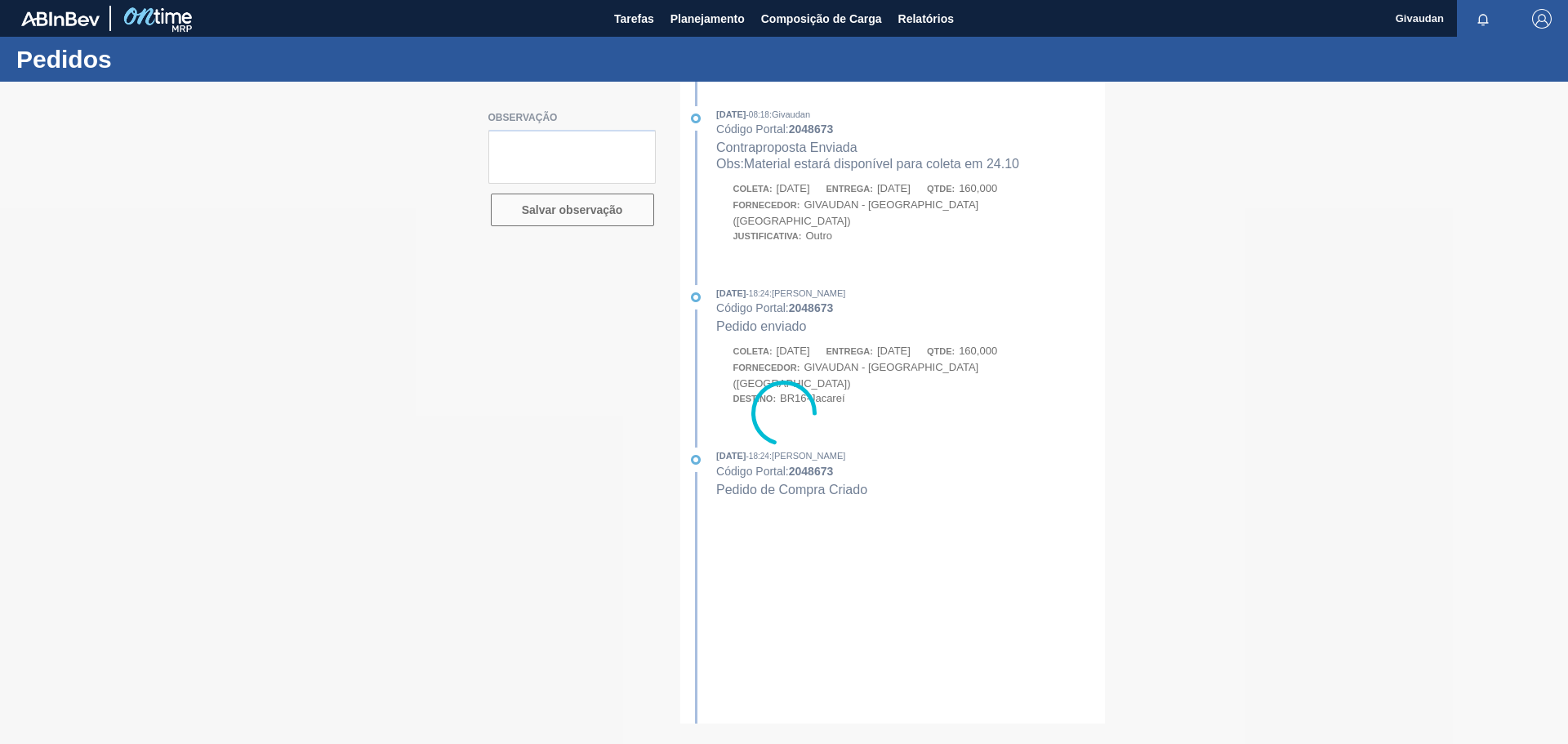
type textarea "Material estará disponível para coleta em 24.10"
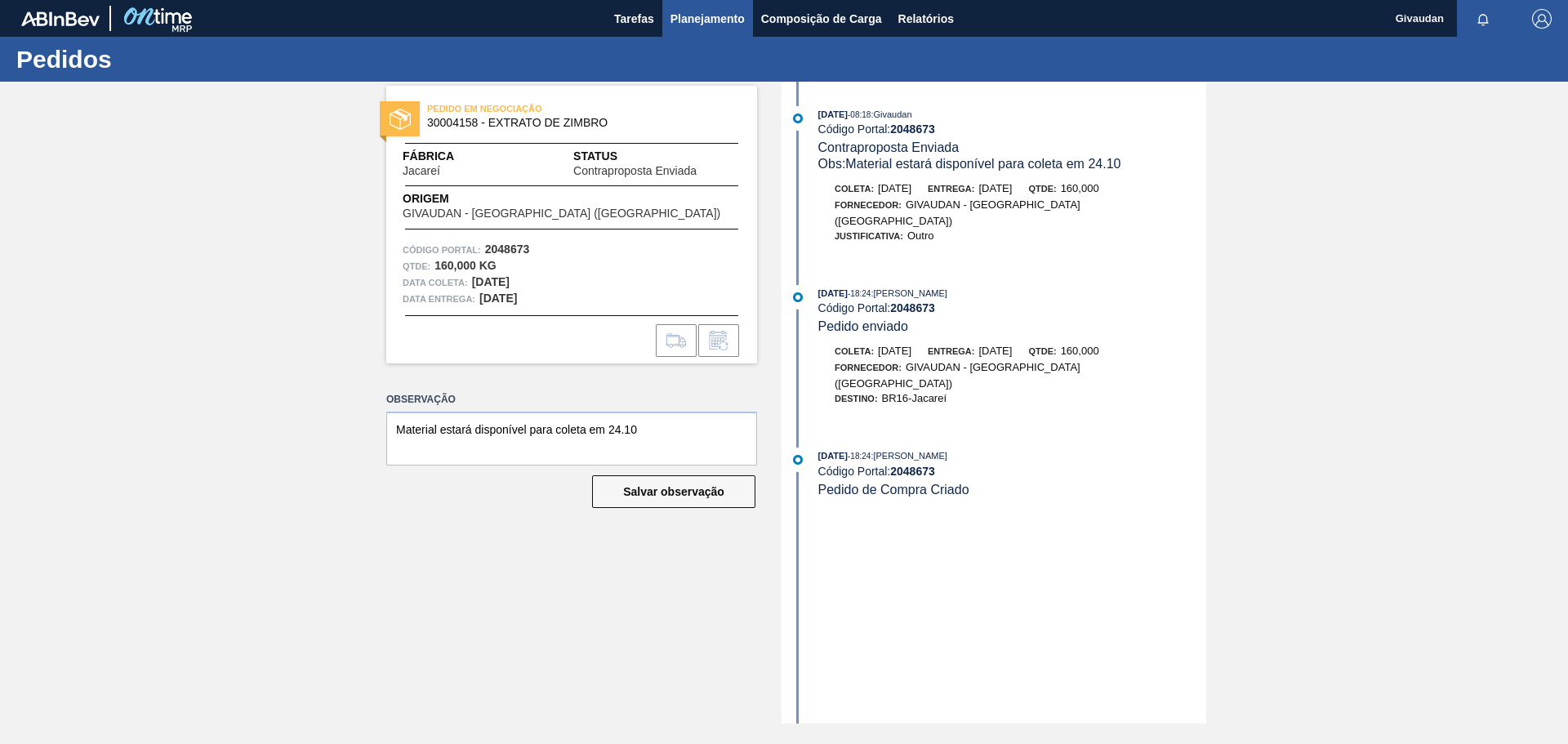
click at [705, 14] on span "Planejamento" at bounding box center [708, 18] width 74 height 19
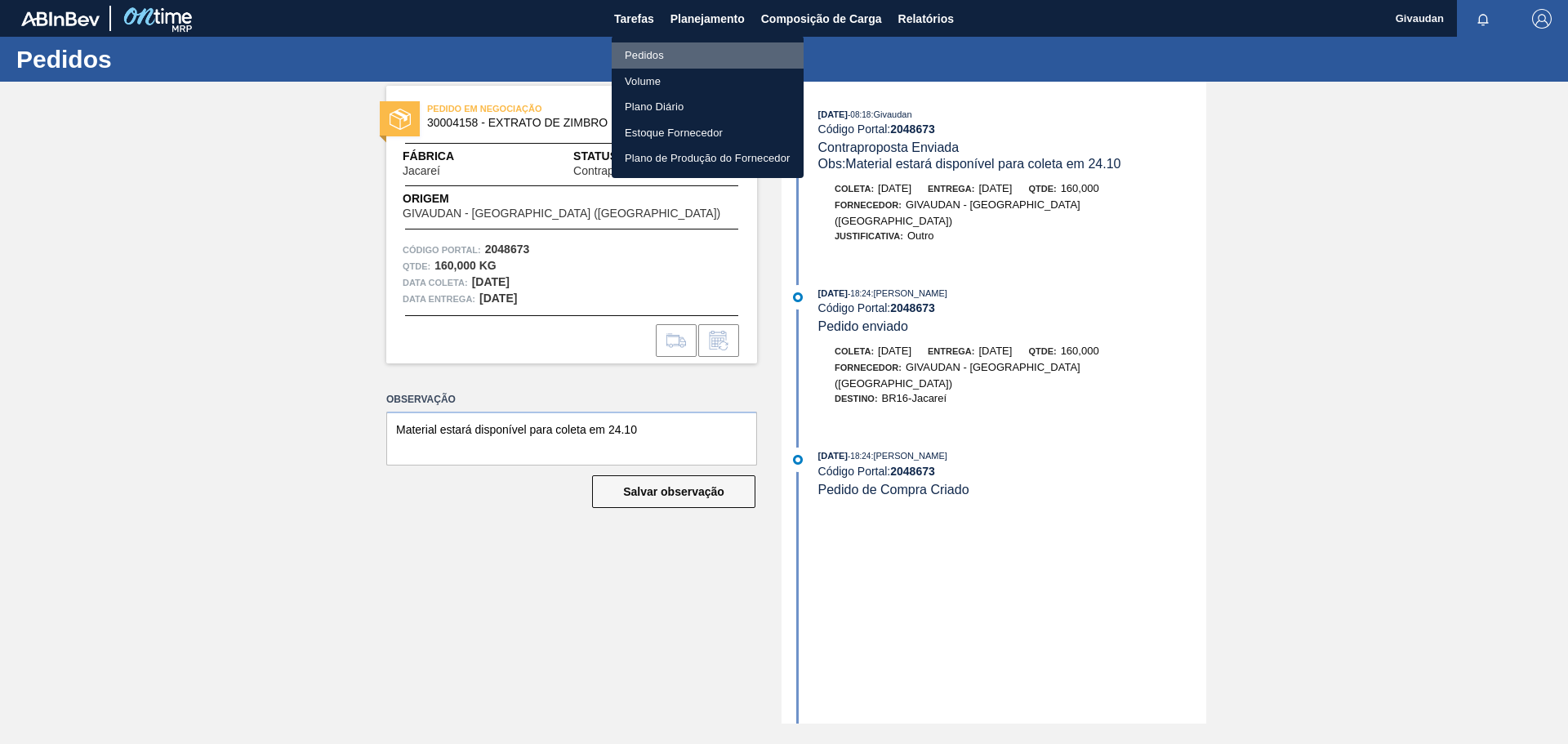
click at [651, 57] on li "Pedidos" at bounding box center [708, 55] width 192 height 26
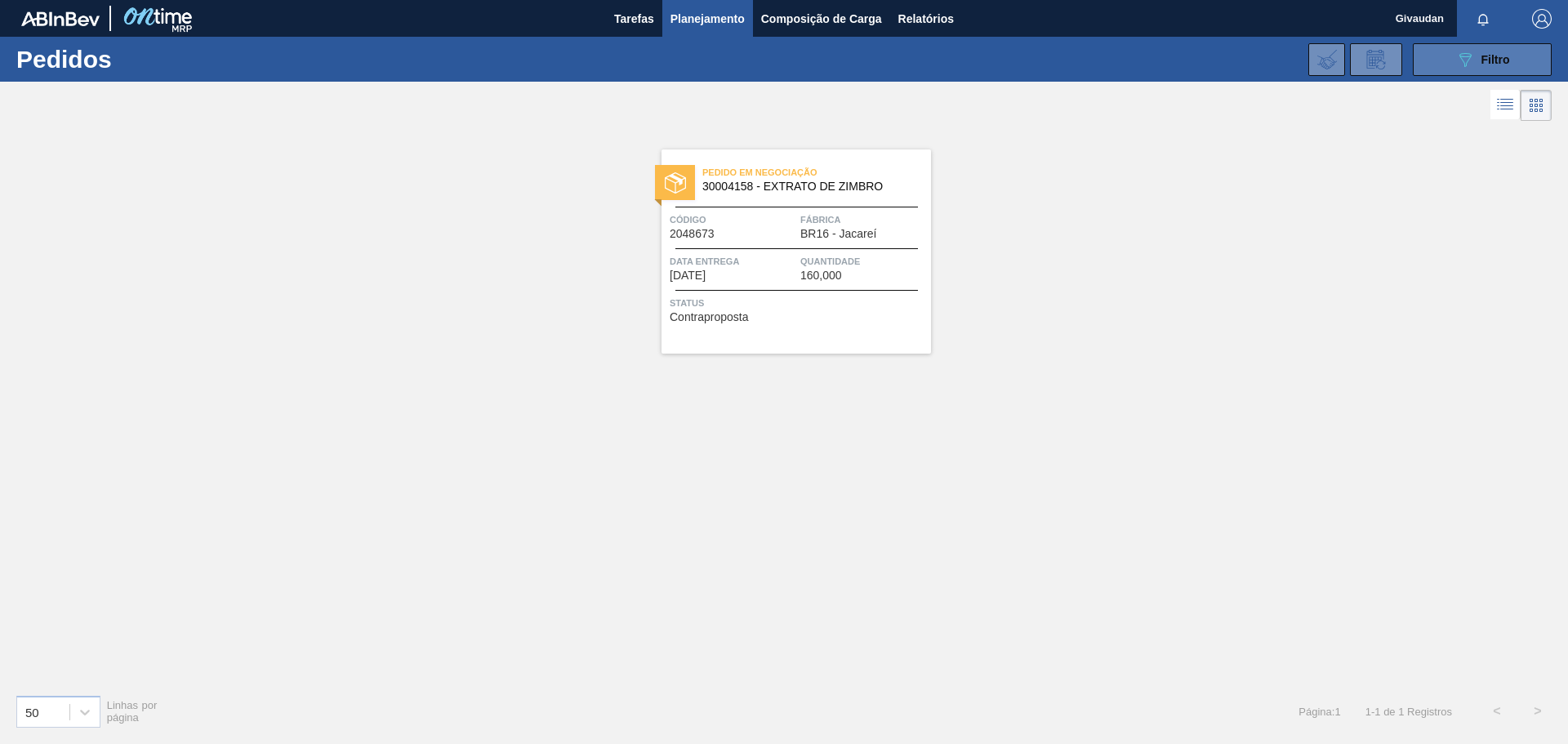
click at [1461, 59] on icon "089F7B8B-B2A5-4AFE-B5C0-19BA573D28AC" at bounding box center [1465, 60] width 19 height 19
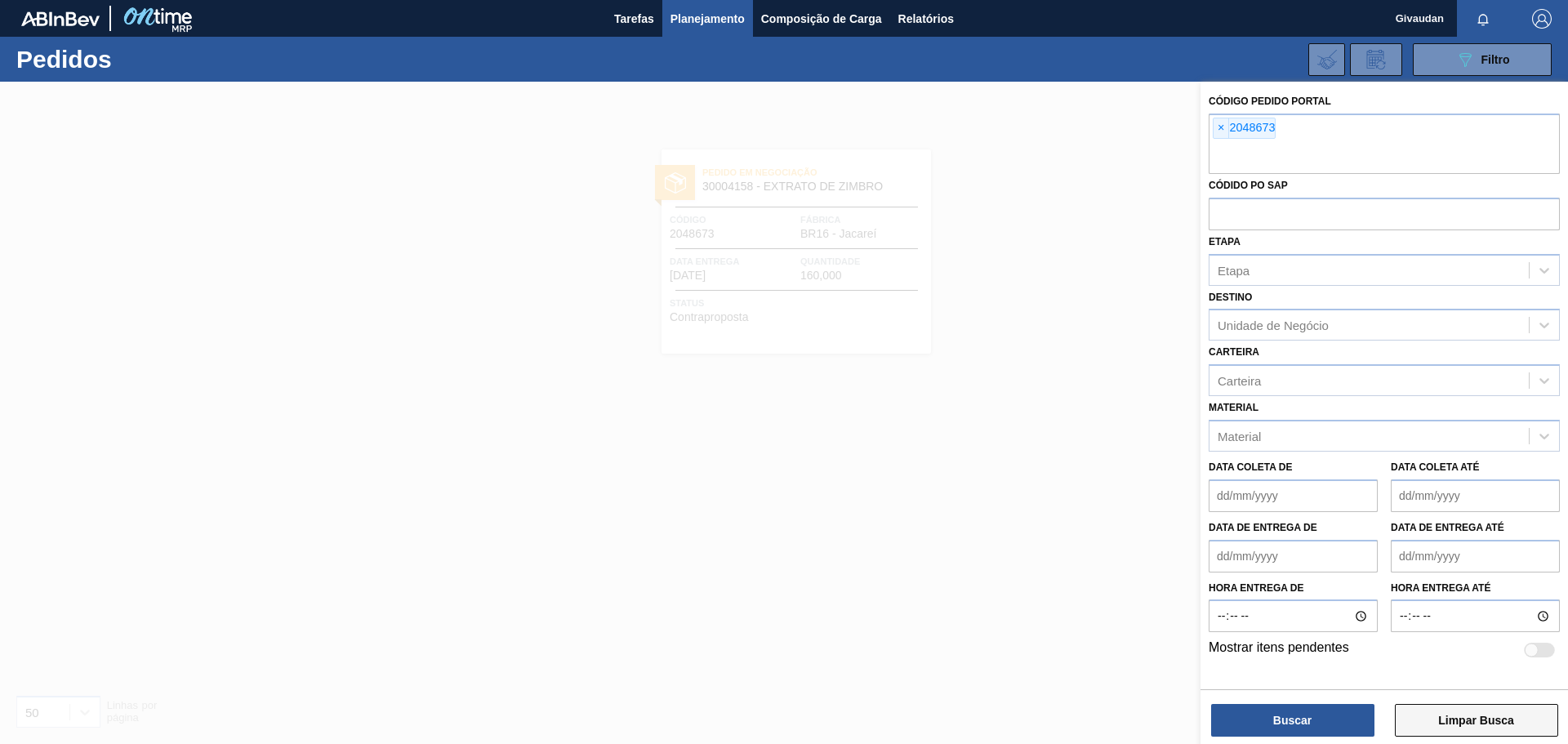
click at [1488, 715] on button "Limpar Busca" at bounding box center [1476, 720] width 164 height 33
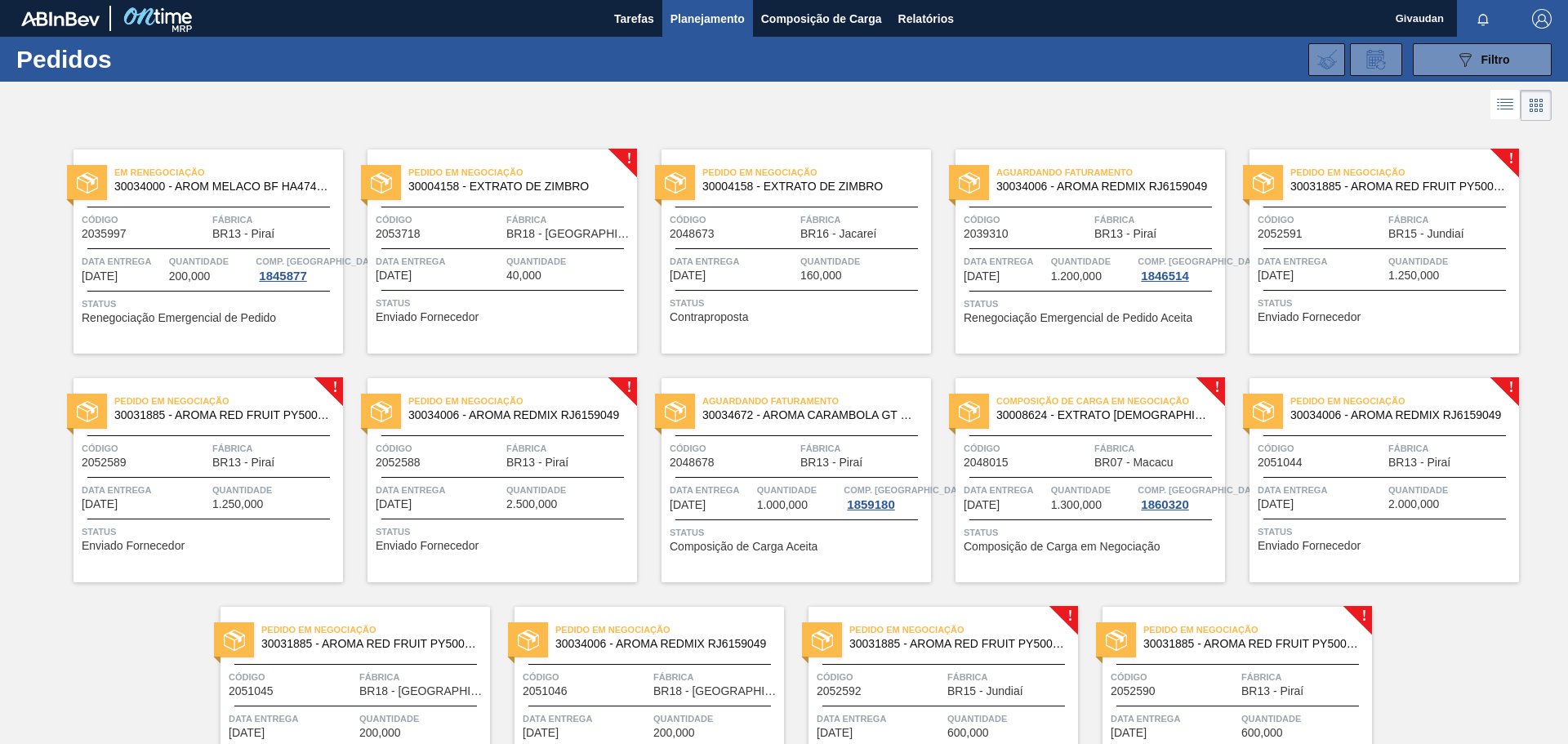
scroll to position [82, 0]
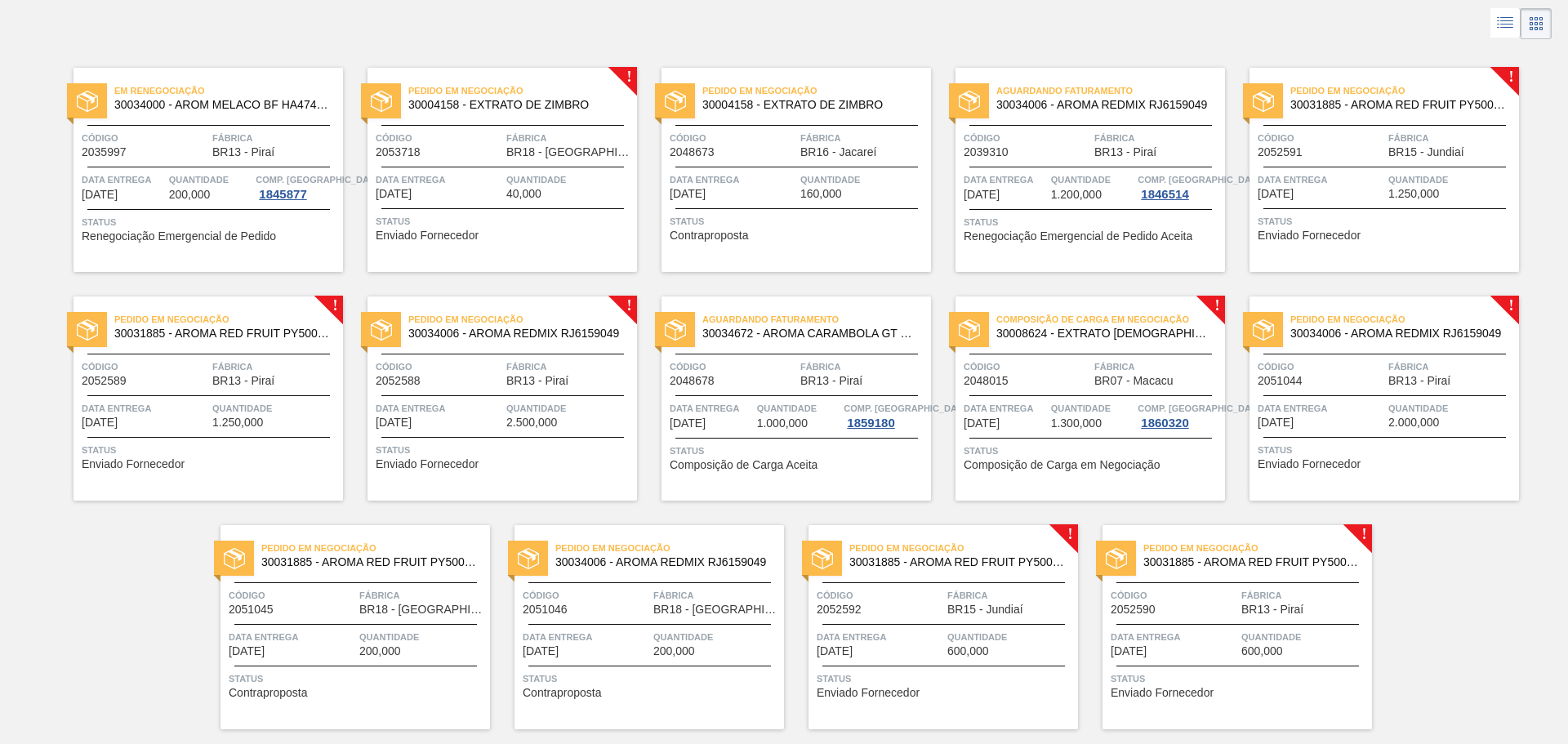
drag, startPoint x: 1496, startPoint y: 610, endPoint x: 1522, endPoint y: 605, distance: 26.5
click at [1496, 610] on div "Em Renegociação 30034000 - AROM MELACO BF HA4744229 Código 2035997 Fábrica BR13…" at bounding box center [784, 386] width 1568 height 686
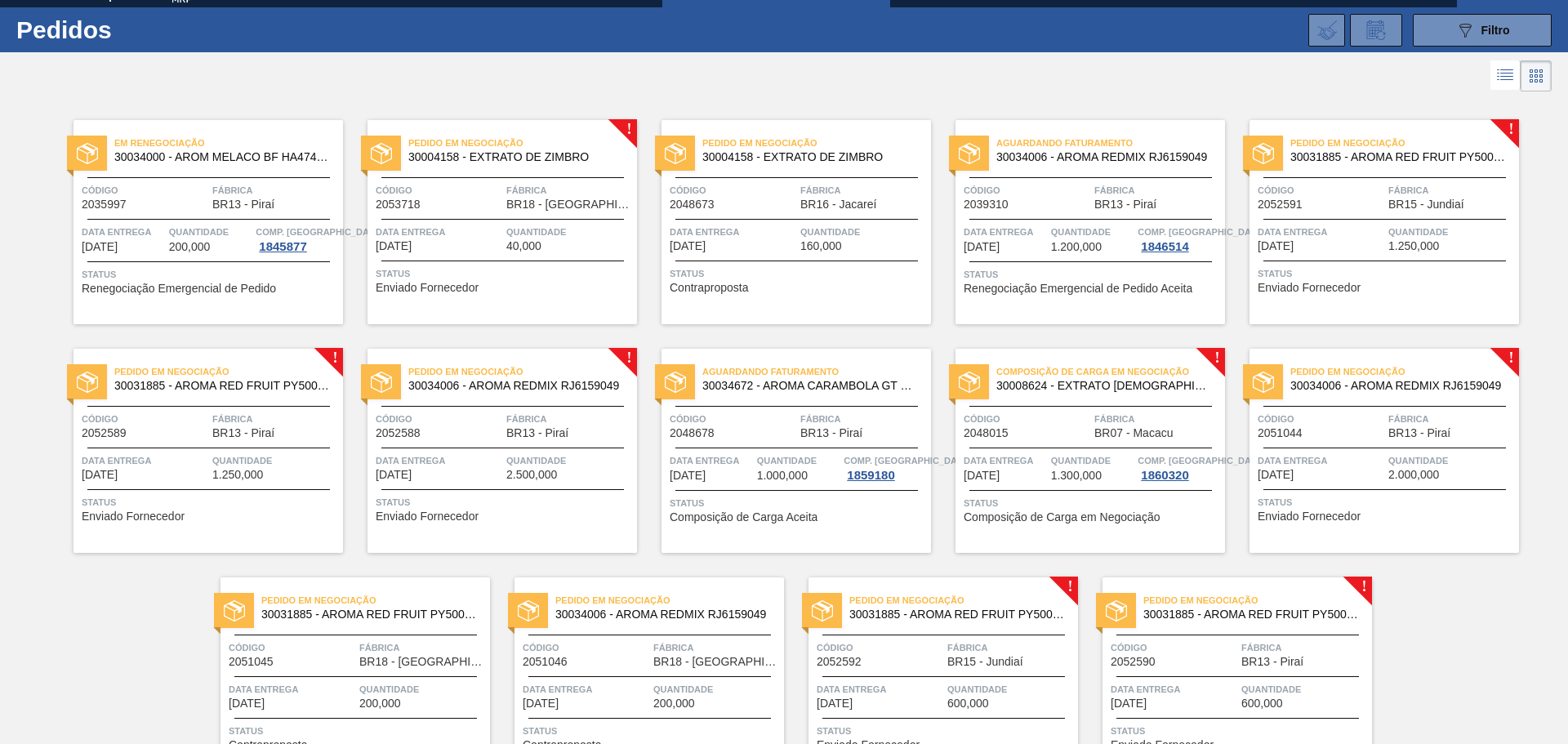
scroll to position [0, 0]
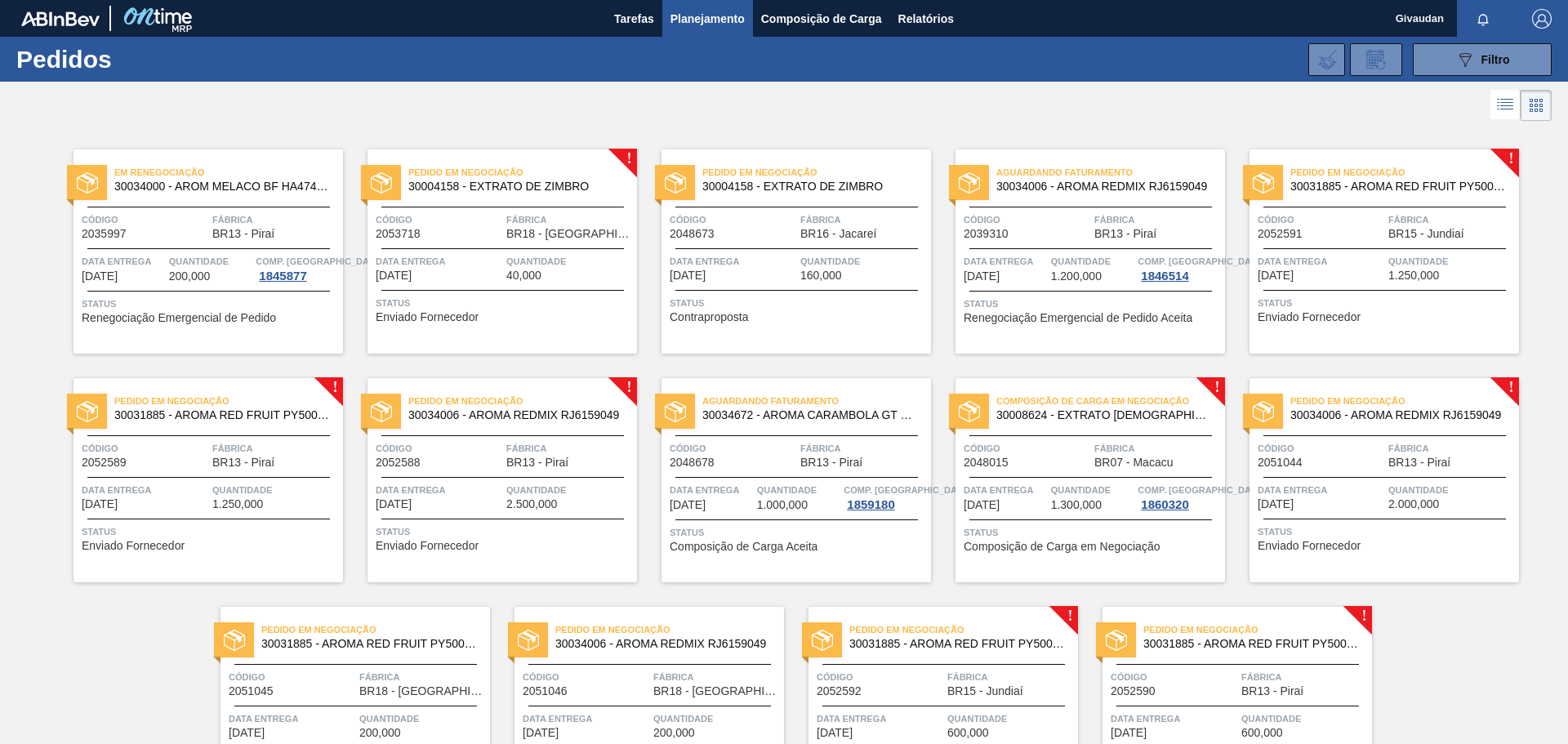
click at [712, 21] on span "Planejamento" at bounding box center [708, 18] width 74 height 19
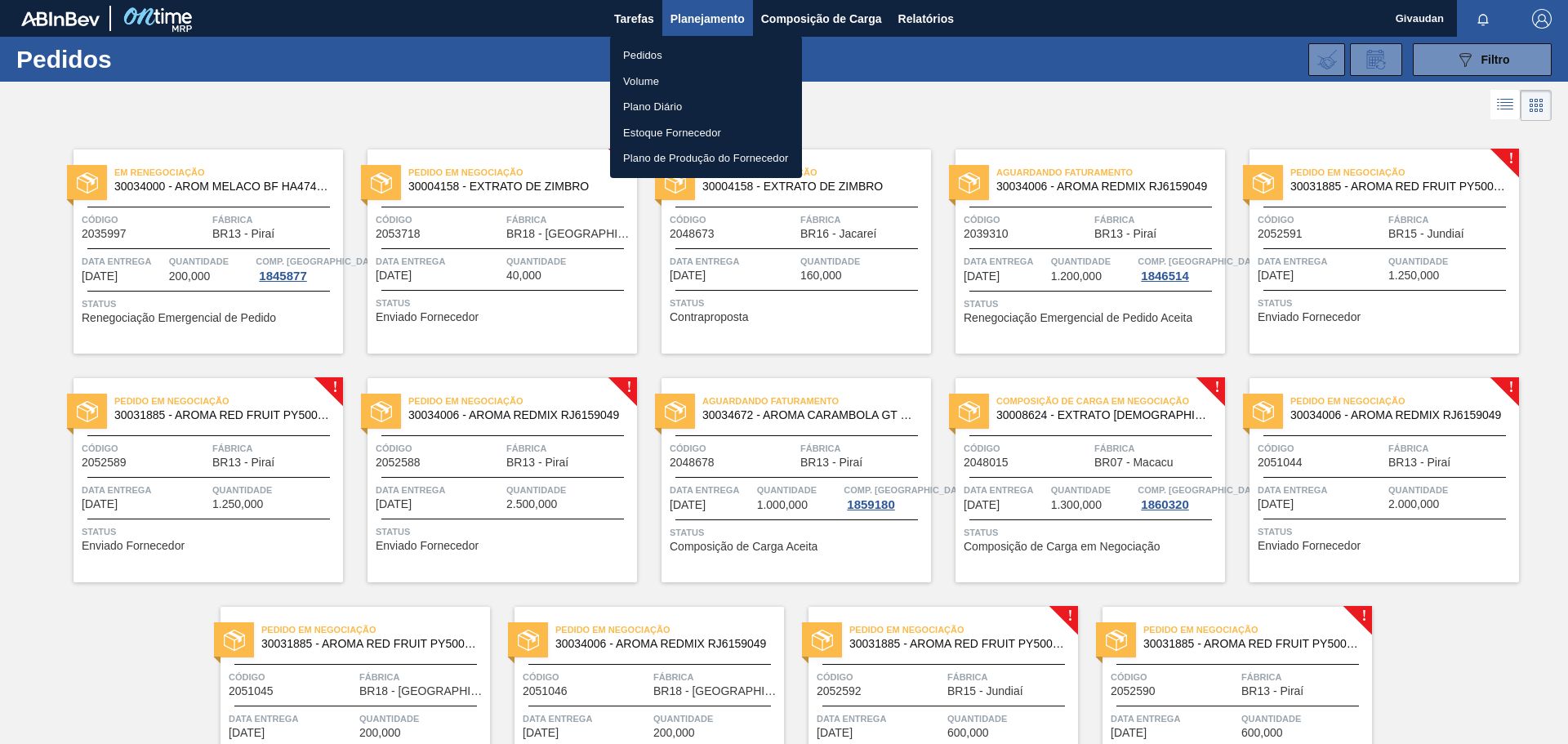
click at [649, 51] on li "Pedidos" at bounding box center [706, 55] width 192 height 26
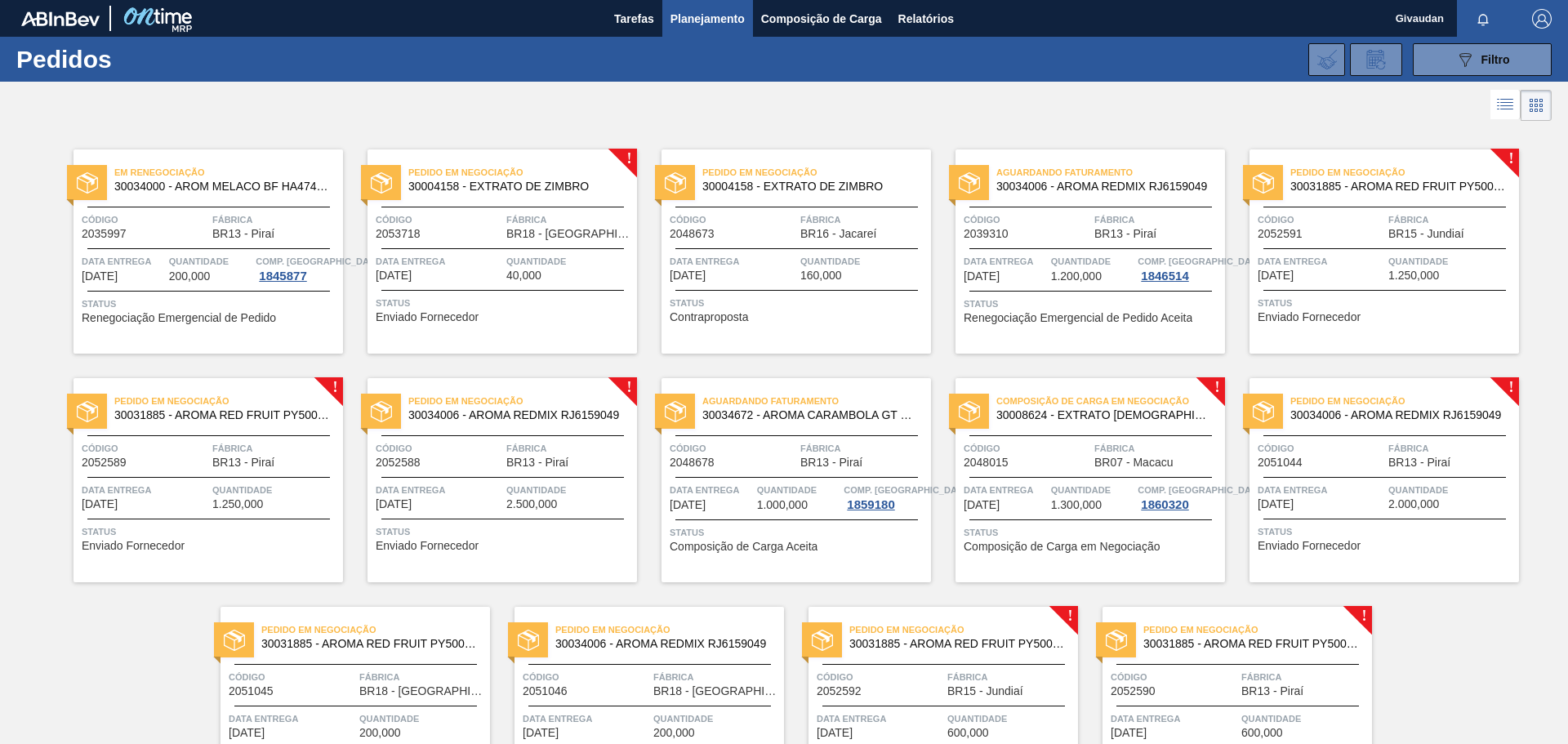
click at [1510, 96] on icon at bounding box center [1505, 105] width 19 height 19
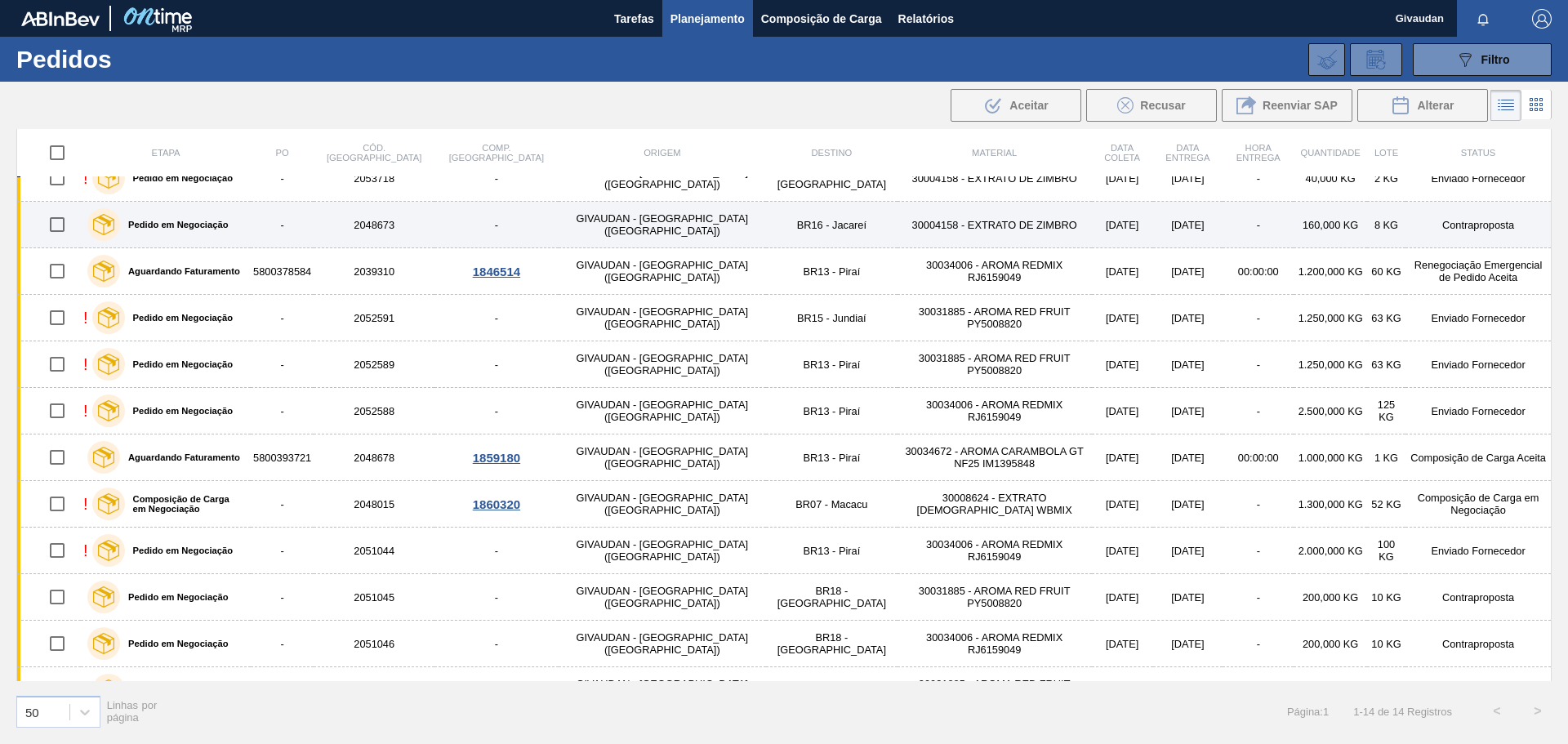
scroll to position [149, 0]
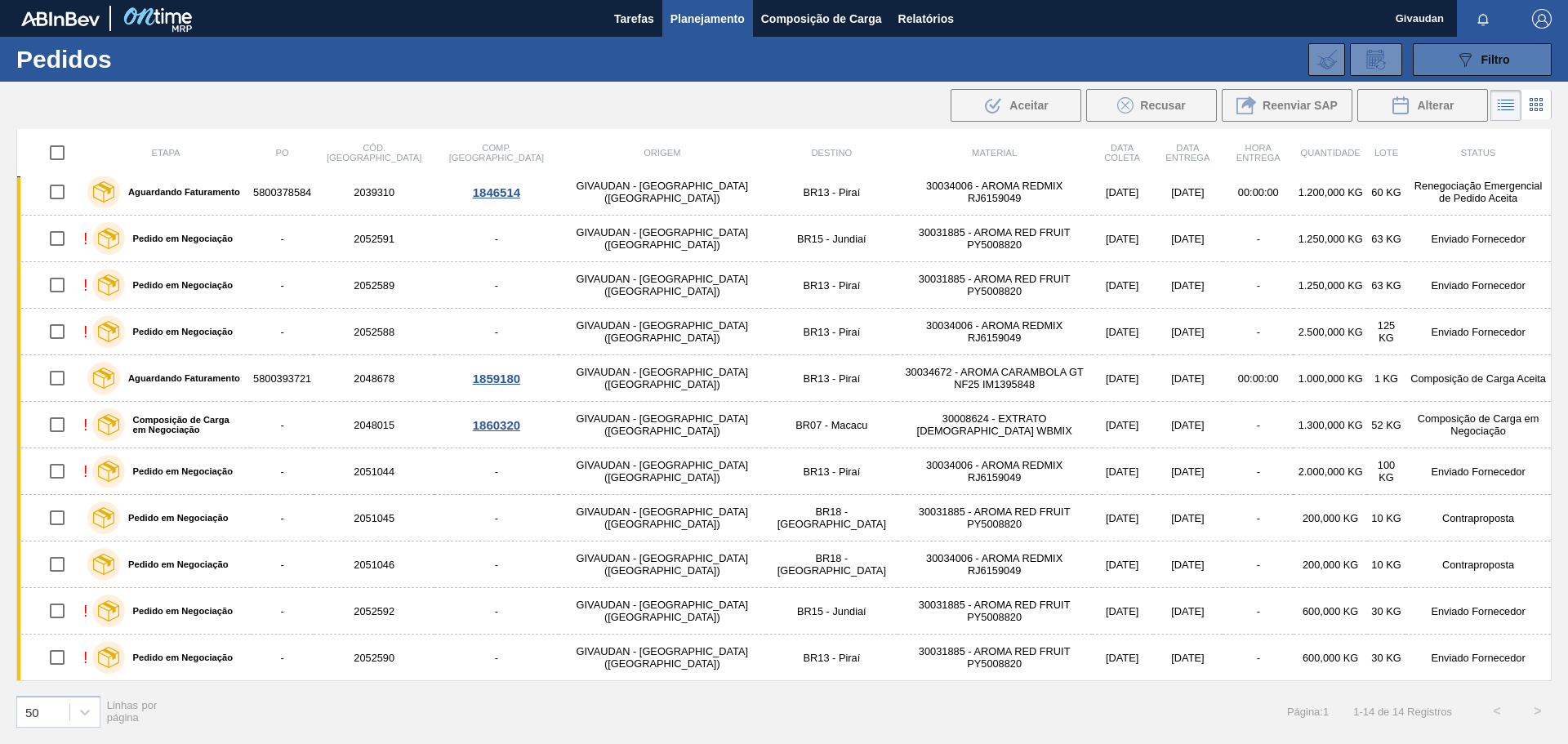
click at [1491, 51] on div "089F7B8B-B2A5-4AFE-B5C0-19BA573D28AC Filtro" at bounding box center [1483, 60] width 55 height 19
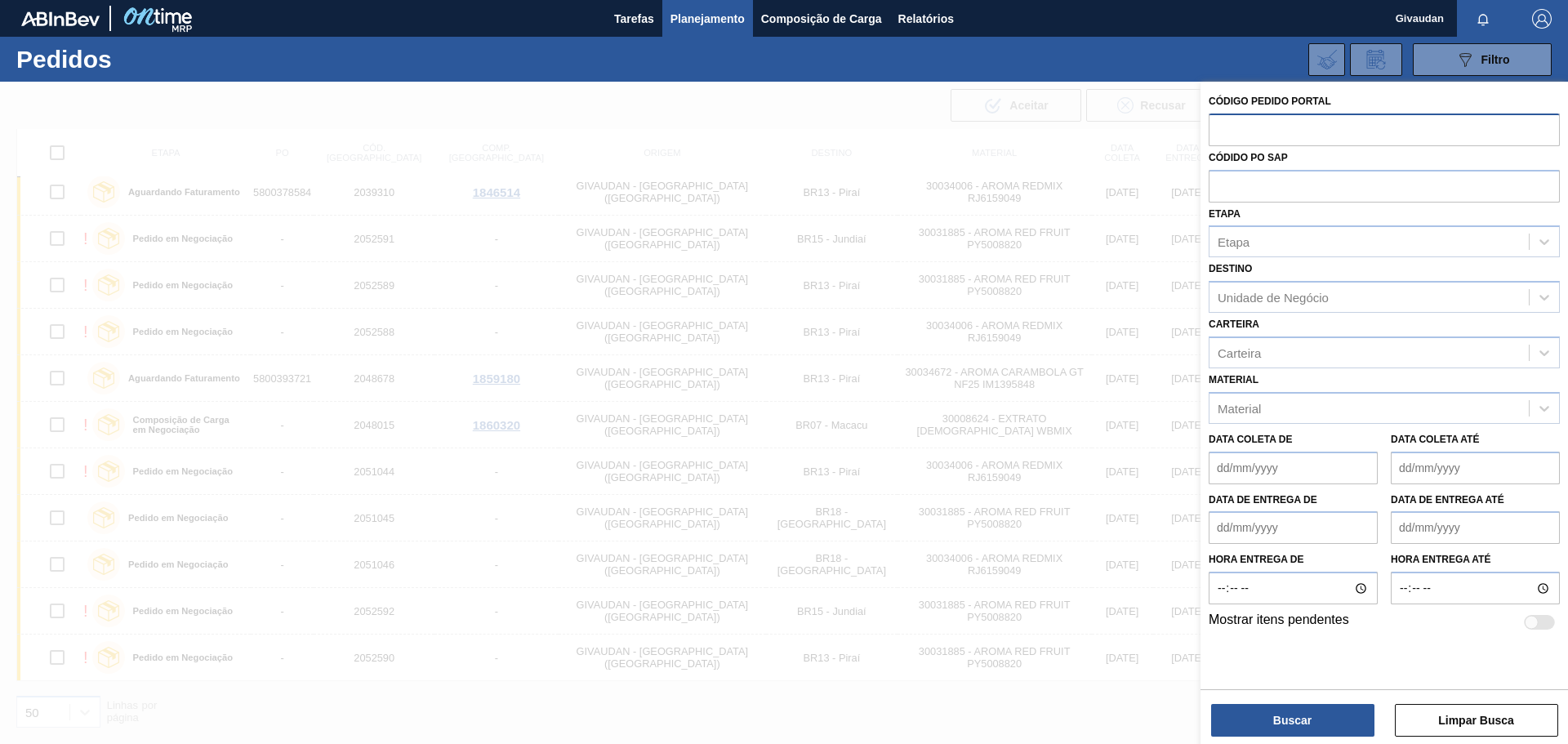
click at [1258, 129] on input "text" at bounding box center [1384, 129] width 351 height 31
paste input "2053718"
type input "2053718"
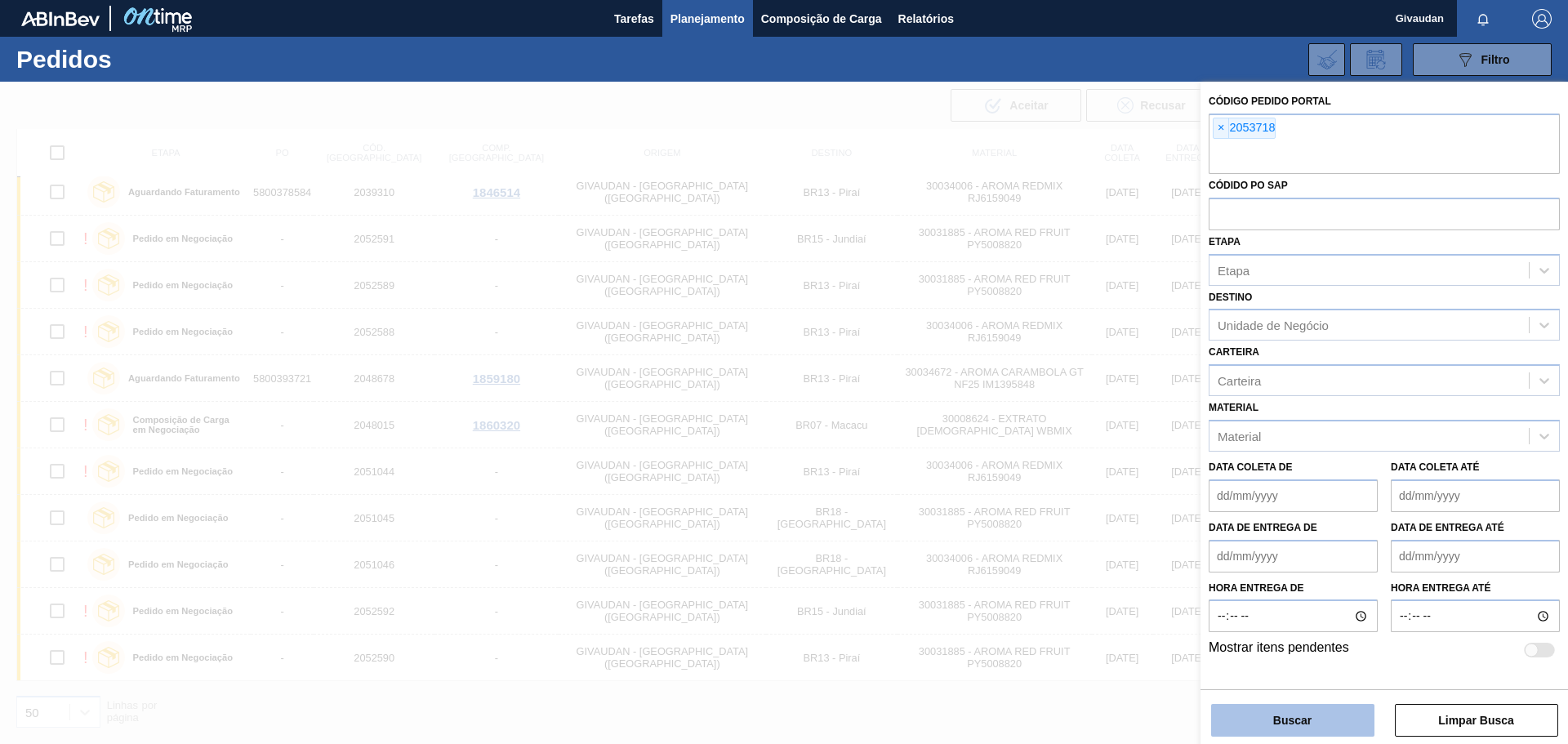
click at [1270, 726] on button "Buscar" at bounding box center [1293, 720] width 164 height 33
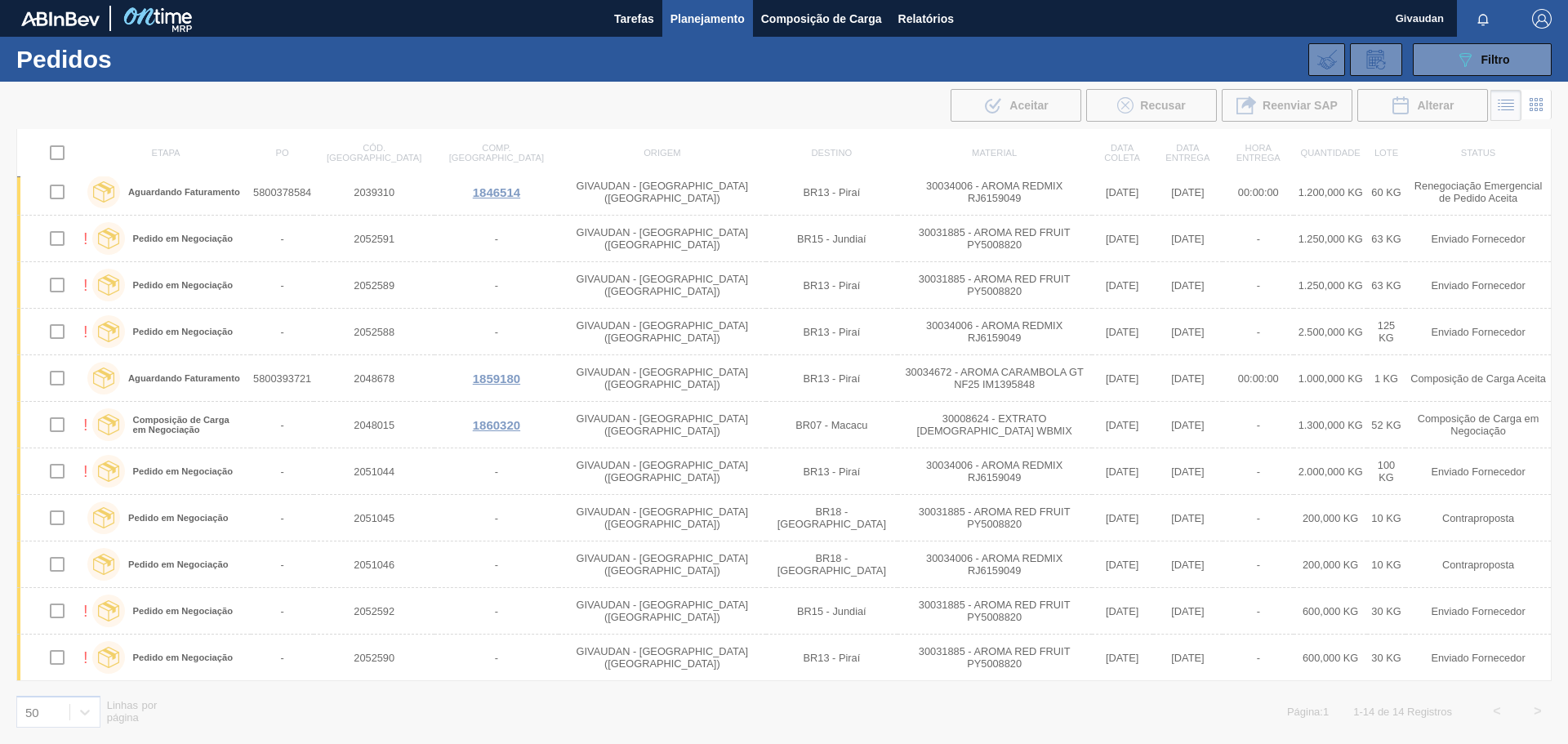
scroll to position [0, 0]
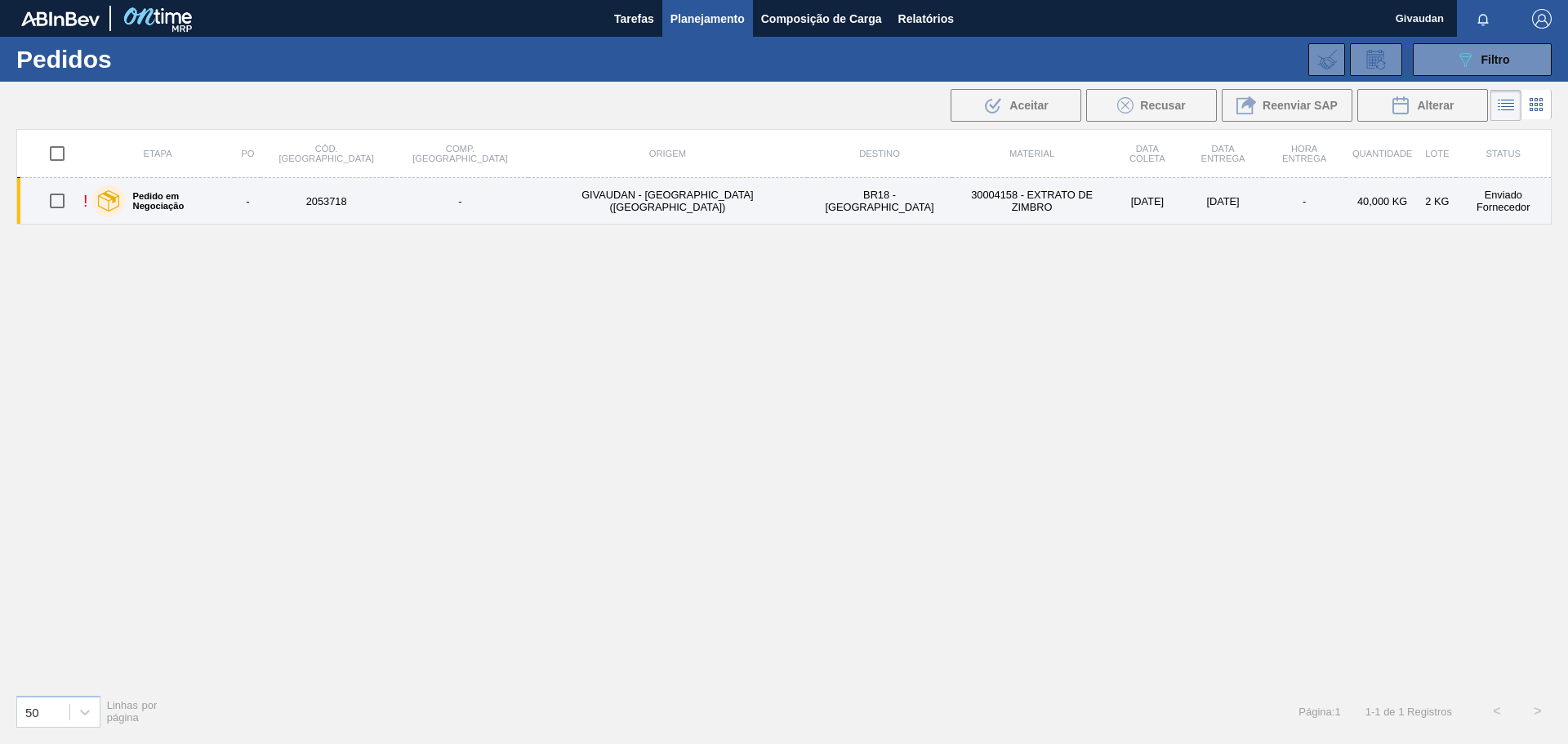
click at [953, 203] on td "30004158 - EXTRATO DE ZIMBRO" at bounding box center [1032, 201] width 159 height 47
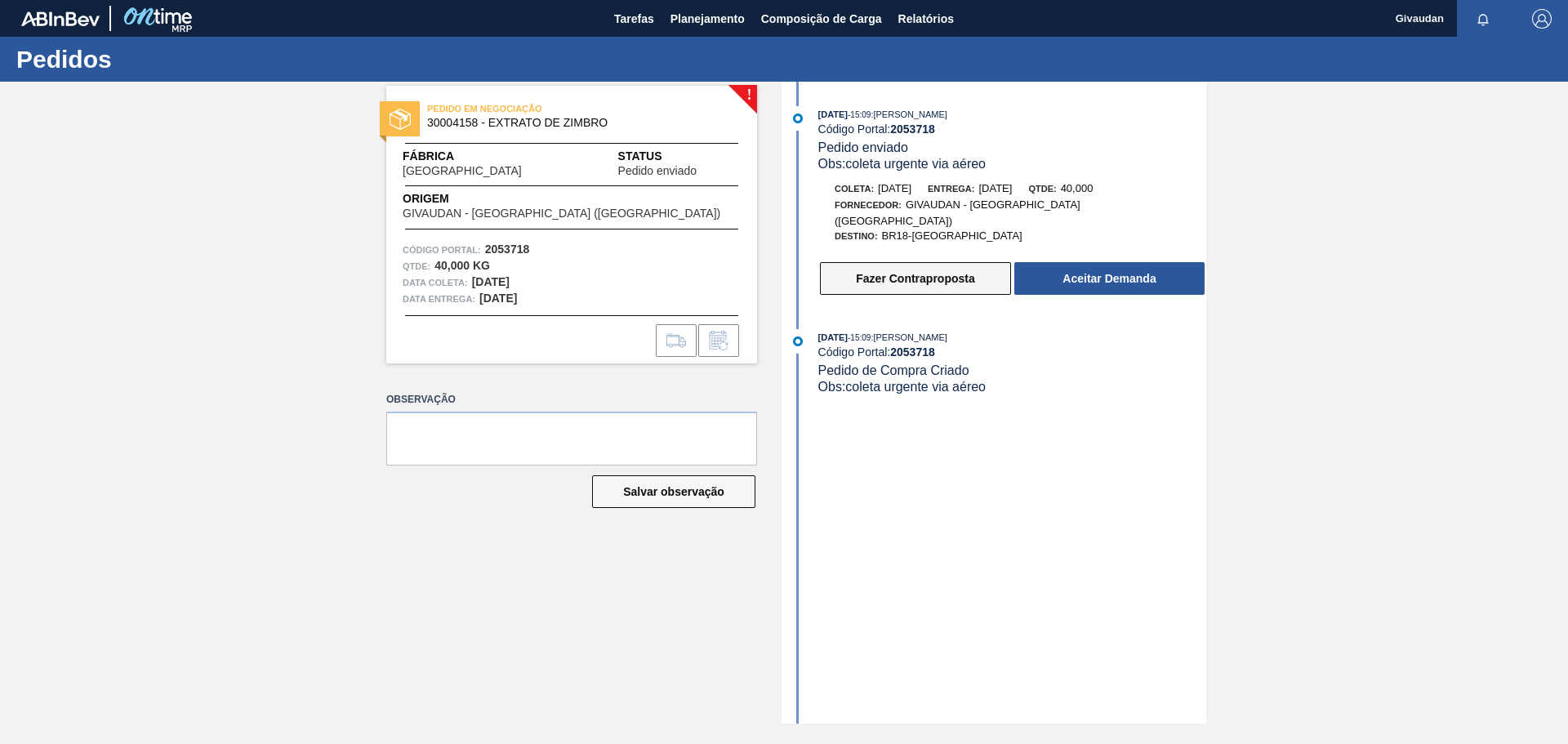
click at [906, 262] on button "Fazer Contraproposta" at bounding box center [915, 278] width 191 height 33
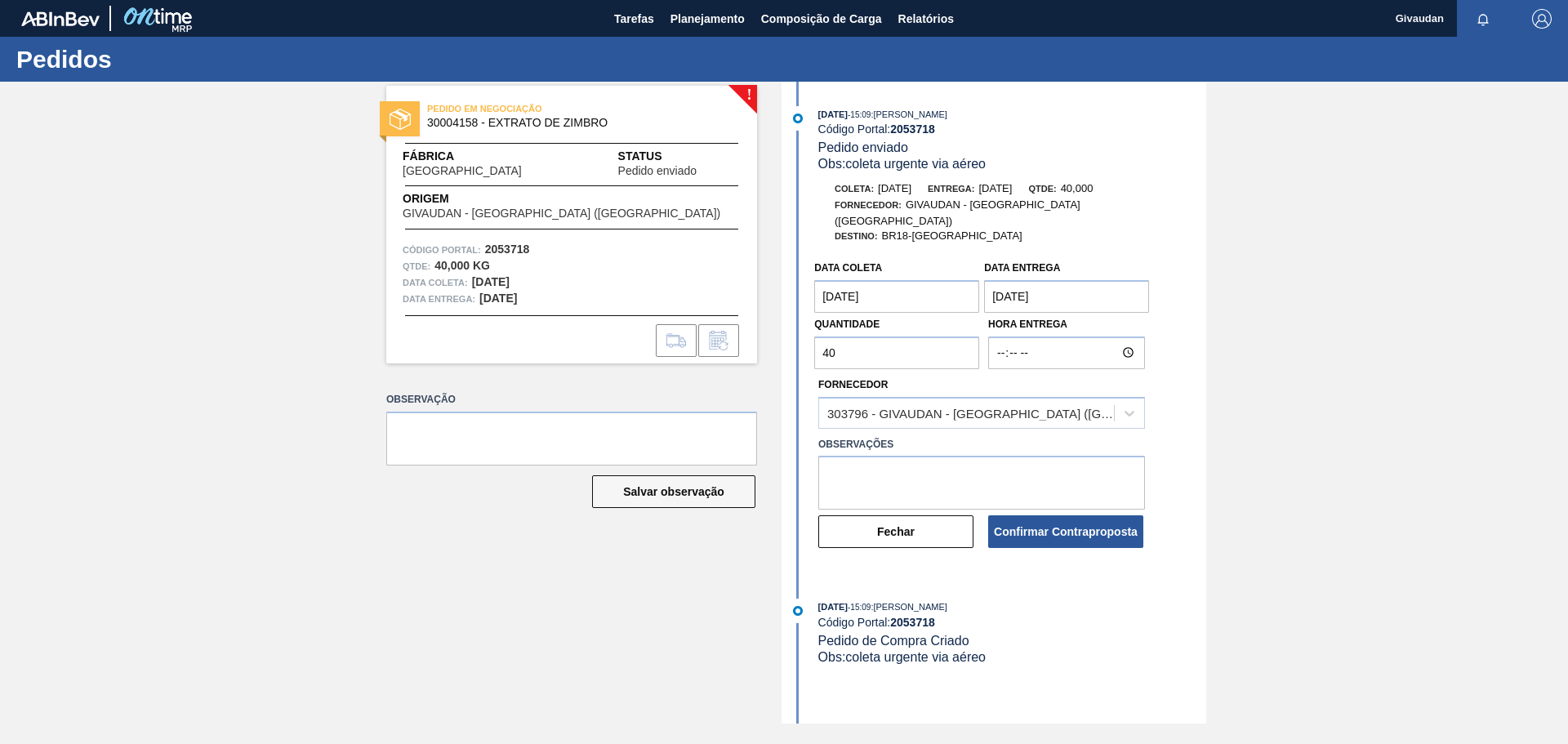
click at [713, 335] on div "! PEDIDO EM NEGOCIAÇÃO 30004158 - EXTRATO DE ZIMBRO Fábrica [GEOGRAPHIC_DATA] S…" at bounding box center [784, 402] width 1568 height 642
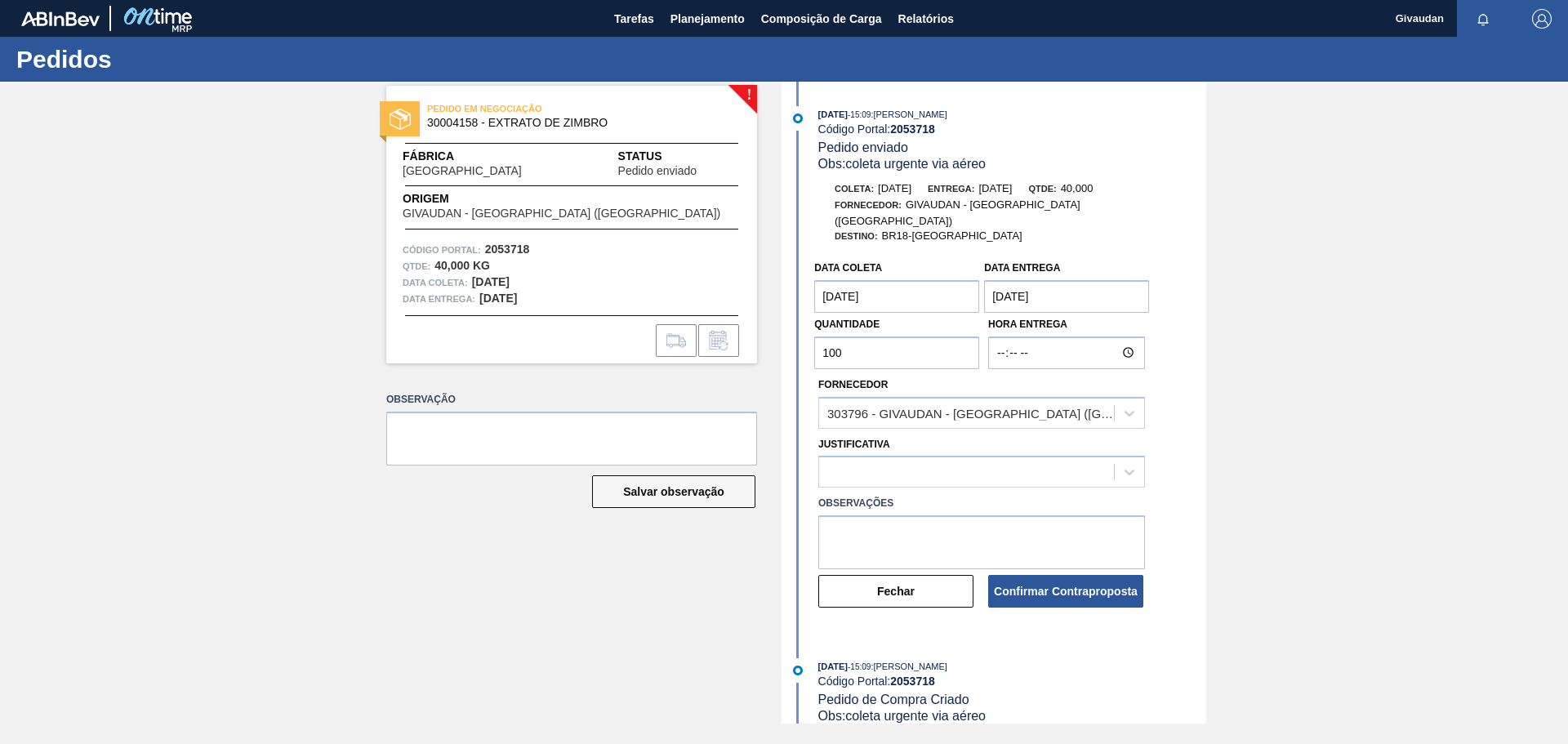
type input "100"
drag, startPoint x: 1459, startPoint y: 356, endPoint x: 1115, endPoint y: 307, distance: 347.5
click at [1461, 365] on div "! PEDIDO EM NEGOCIAÇÃO 30004158 - EXTRATO DE ZIMBRO Fábrica [GEOGRAPHIC_DATA] S…" at bounding box center [784, 402] width 1568 height 642
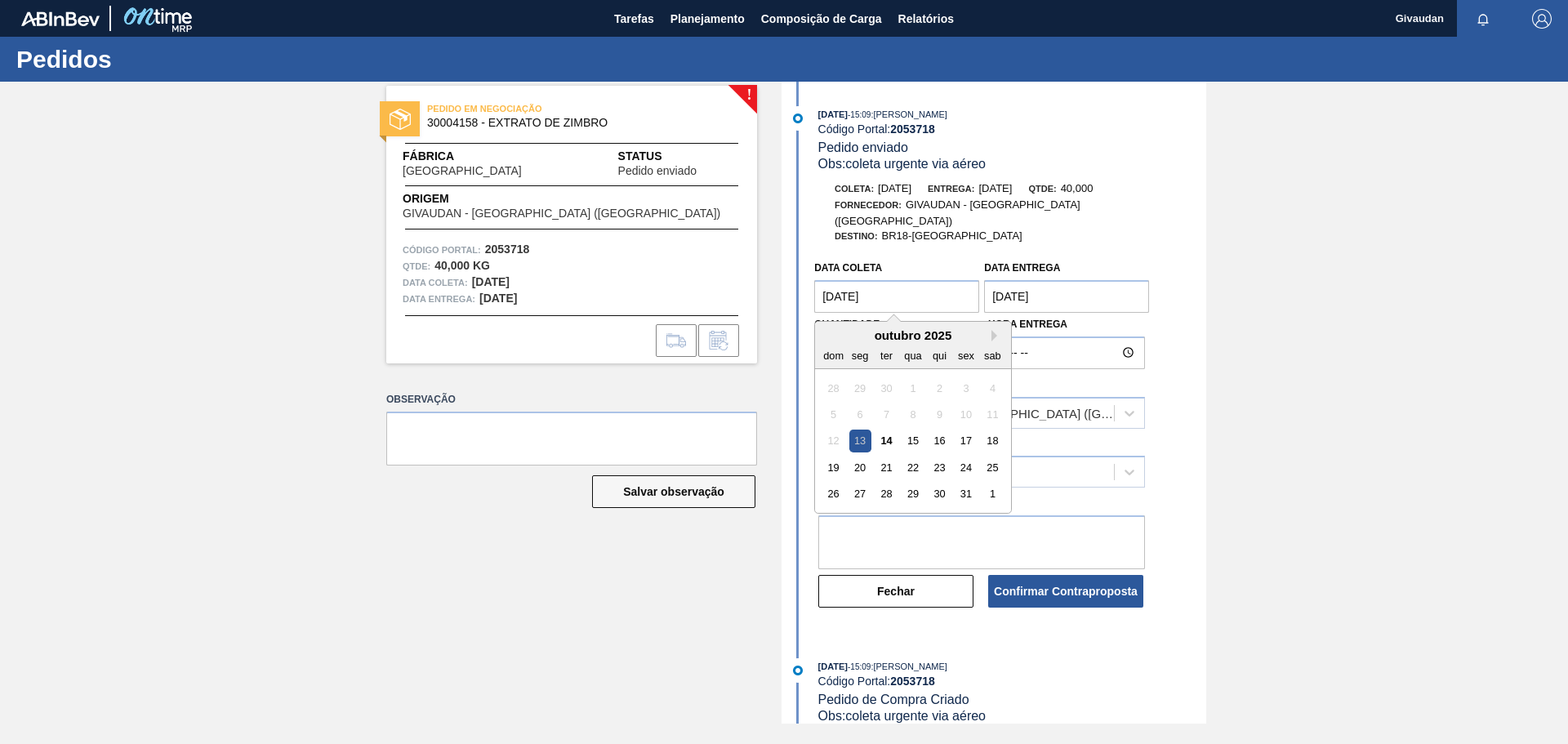
click at [830, 280] on coleta "[DATE]" at bounding box center [896, 296] width 165 height 33
click at [975, 457] on div "24" at bounding box center [966, 468] width 22 height 22
type coleta "[DATE]"
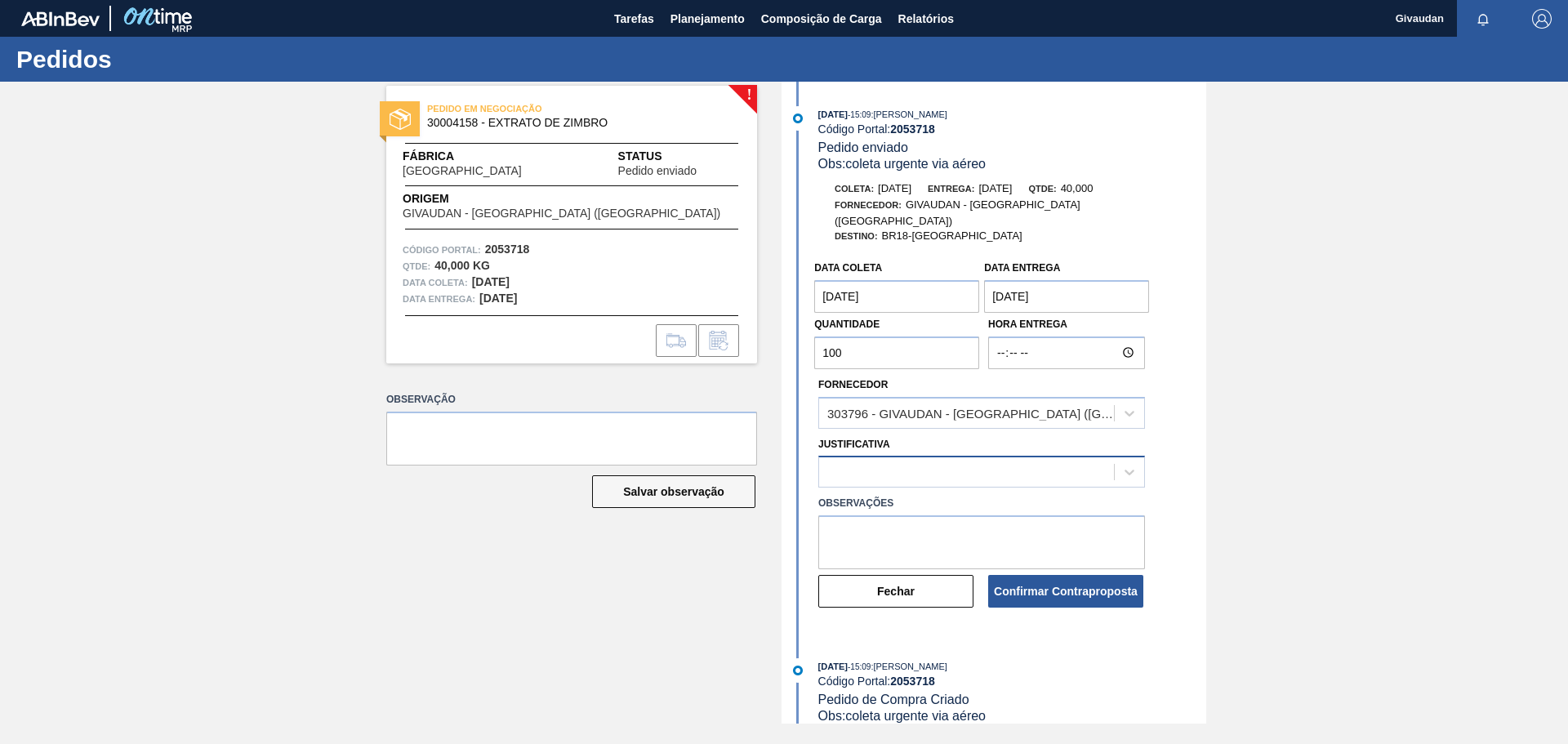
click at [883, 460] on div at bounding box center [966, 472] width 295 height 24
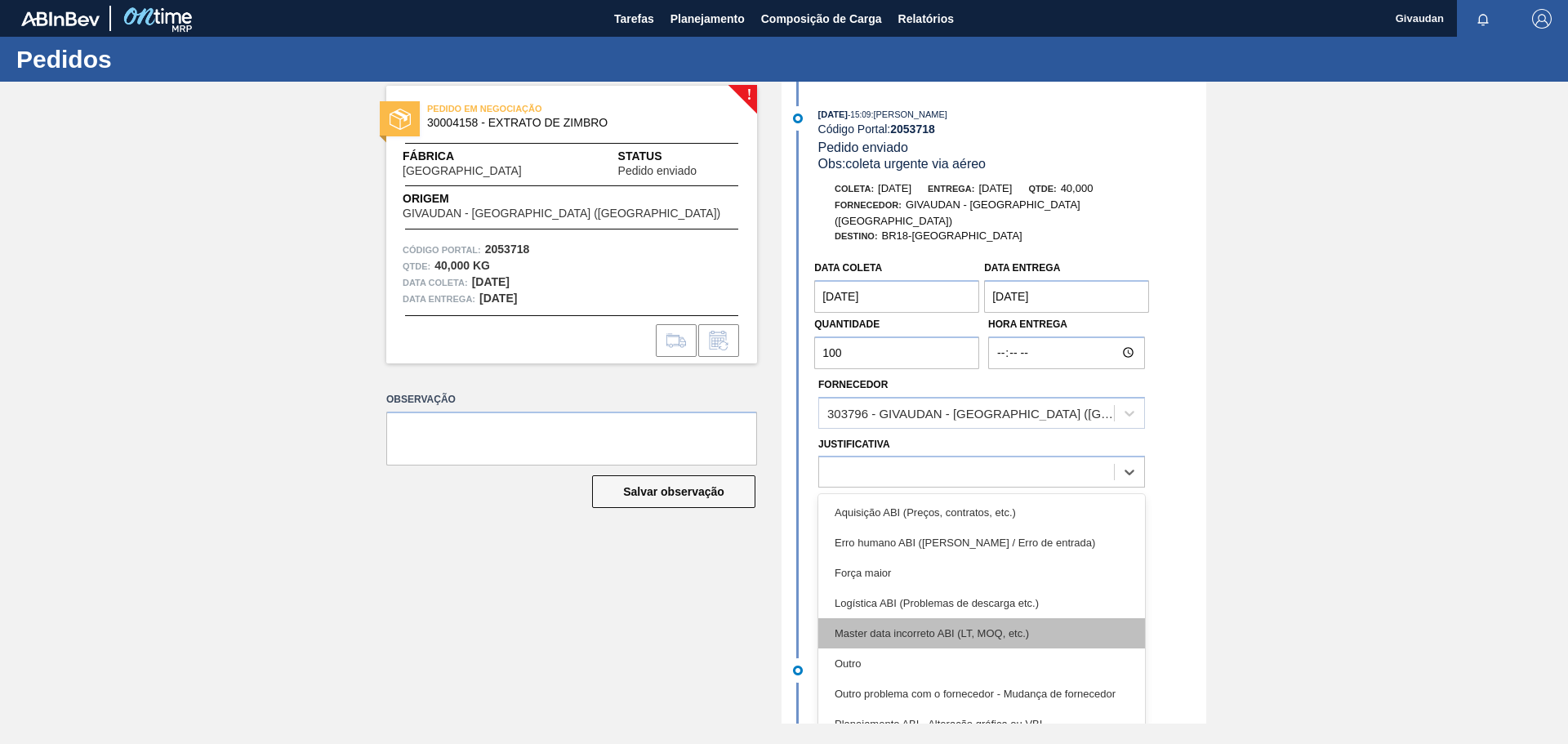
click at [936, 620] on div "Master data incorreto ABI (LT, MOQ, etc.)" at bounding box center [982, 633] width 327 height 30
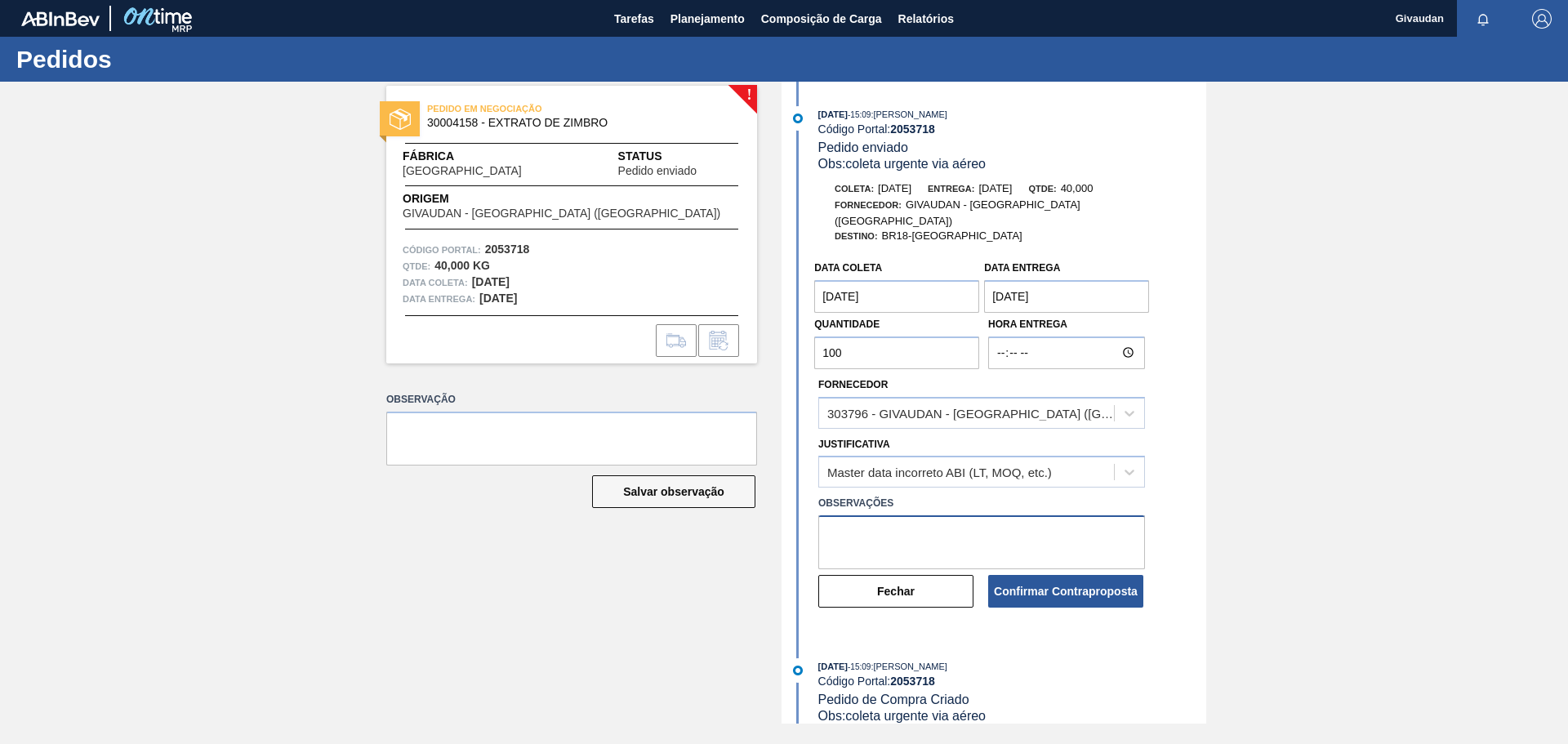
click at [900, 526] on textarea at bounding box center [982, 541] width 327 height 54
click at [1046, 575] on button "Confirmar Contraproposta" at bounding box center [1065, 591] width 155 height 33
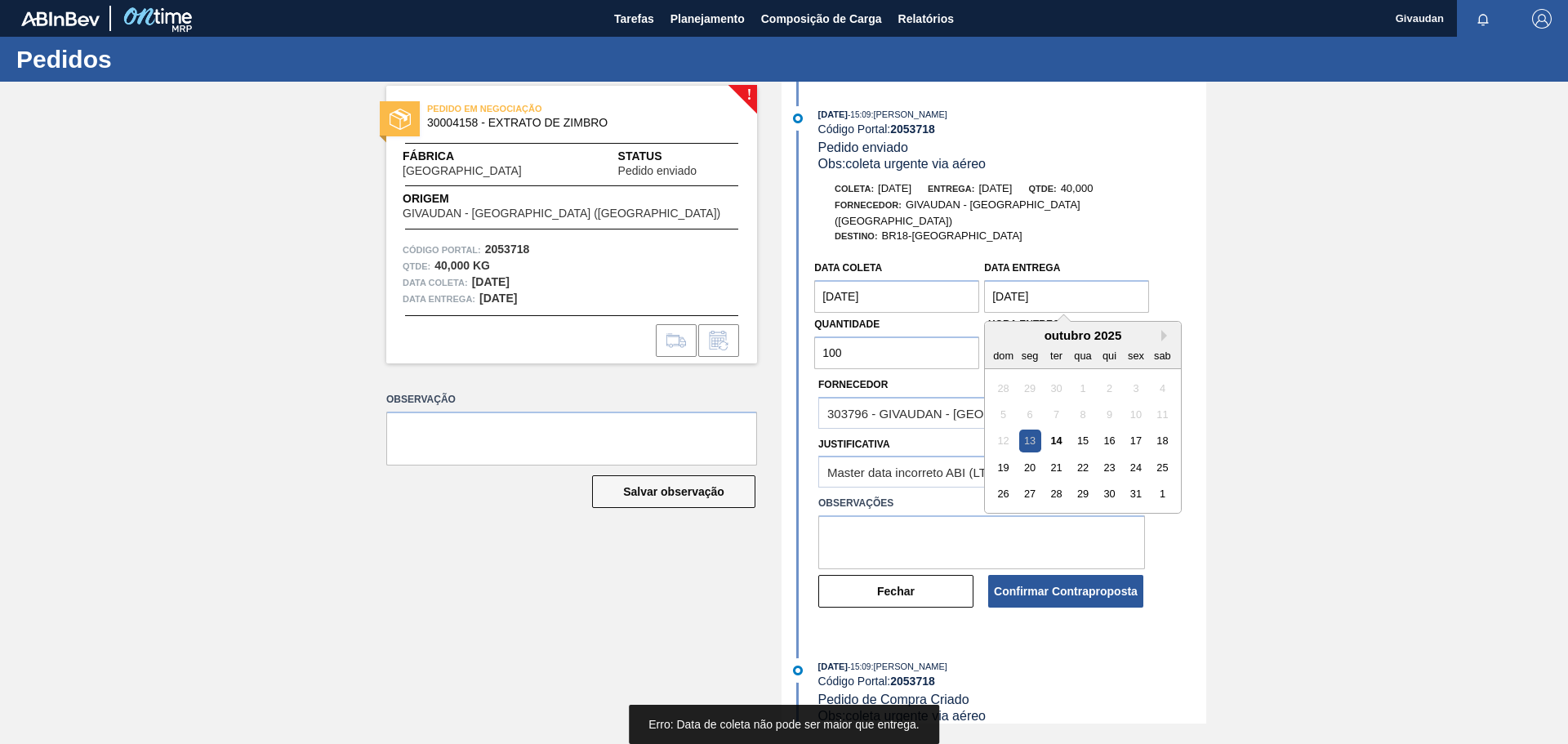
click at [1024, 280] on Entrega "[DATE]" at bounding box center [1066, 296] width 165 height 33
click at [1029, 482] on div "27" at bounding box center [1030, 493] width 22 height 22
type Entrega "[DATE]"
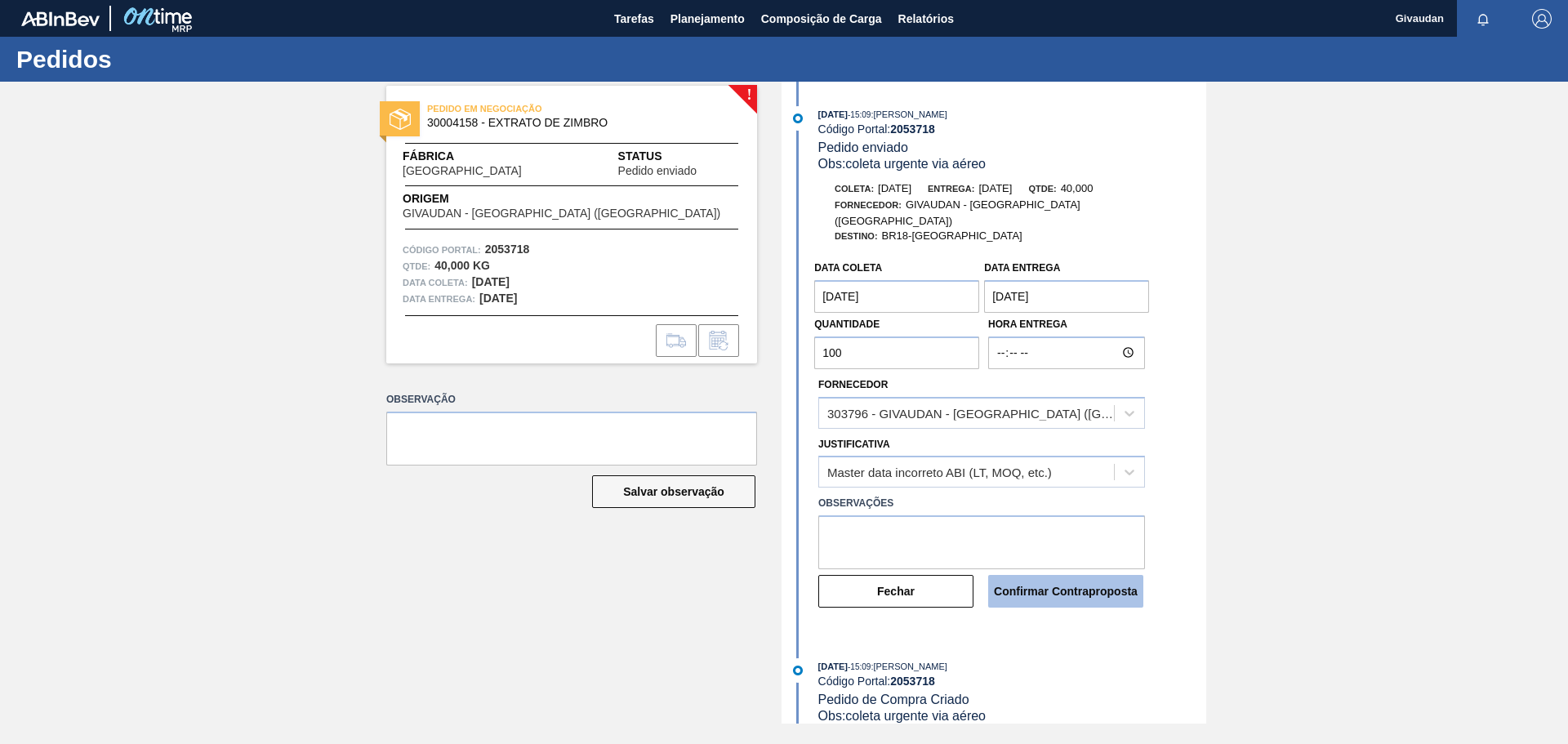
click at [1060, 578] on button "Confirmar Contraproposta" at bounding box center [1065, 591] width 155 height 33
